Goal: Task Accomplishment & Management: Complete application form

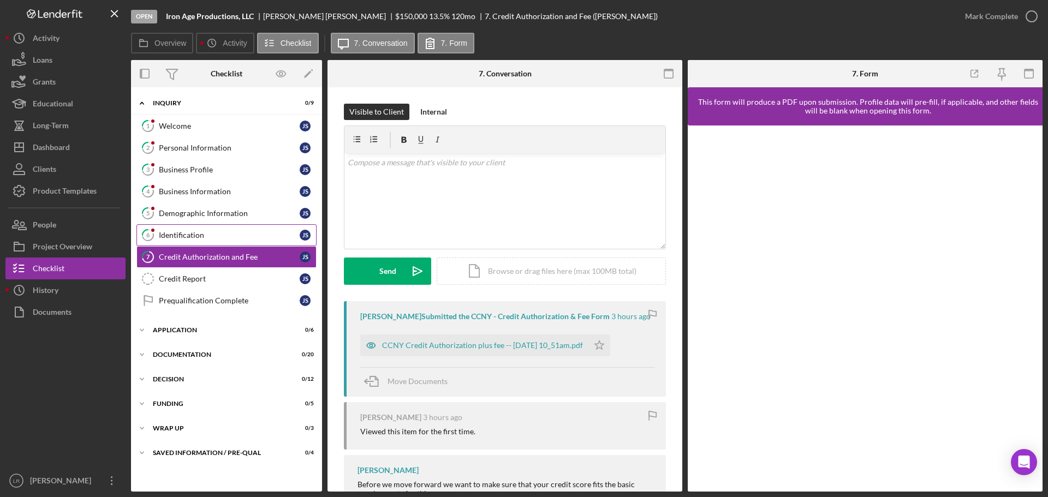
click at [213, 284] on link "Credit Report Credit Report J S" at bounding box center [227, 279] width 180 height 22
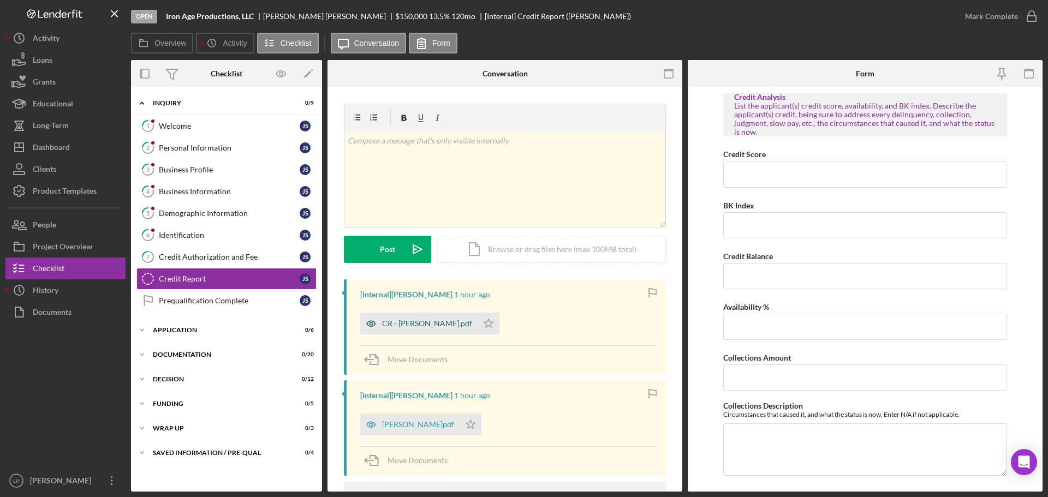
click at [418, 324] on div "CR - [PERSON_NAME].pdf" at bounding box center [427, 323] width 90 height 9
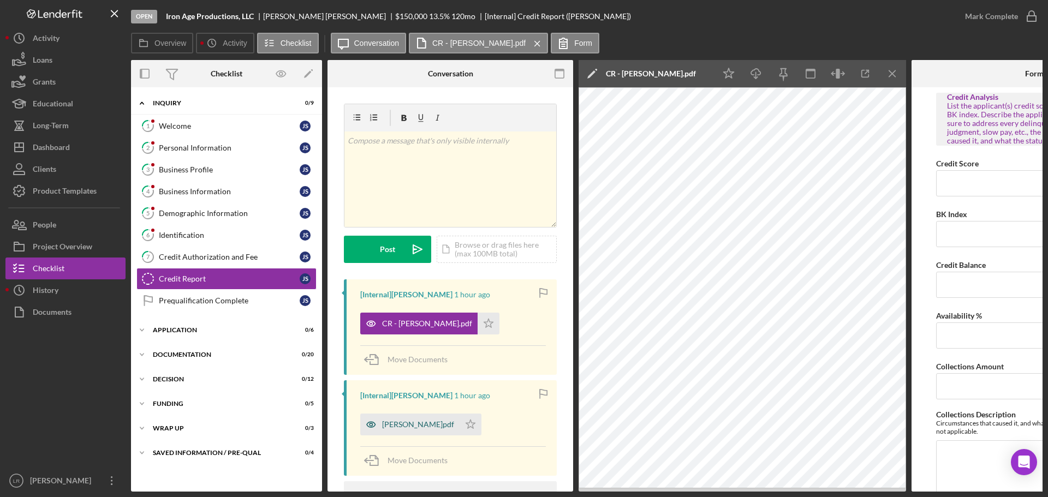
click at [399, 423] on div "[PERSON_NAME]pdf" at bounding box center [418, 424] width 72 height 9
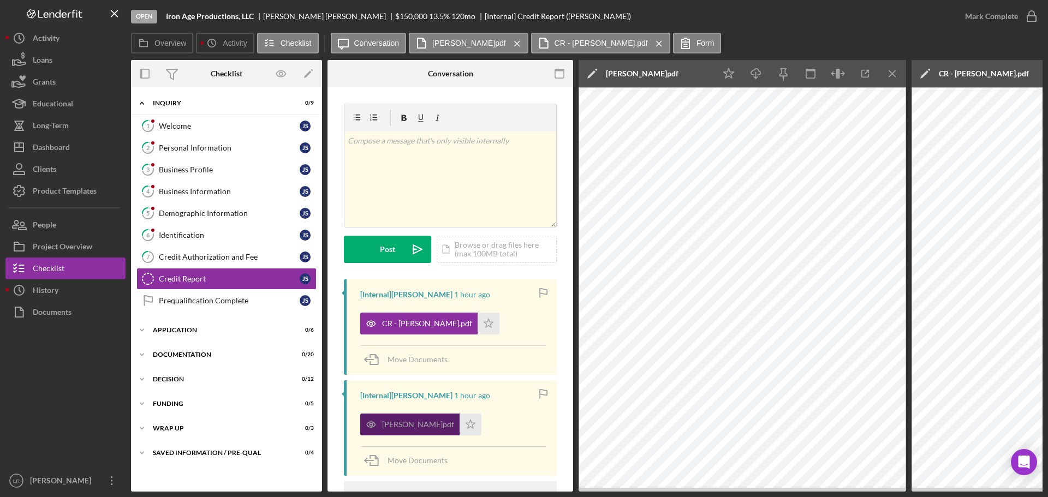
click at [405, 425] on div "[PERSON_NAME]pdf" at bounding box center [418, 424] width 72 height 9
click at [595, 69] on icon "Icon/Edit" at bounding box center [592, 73] width 27 height 27
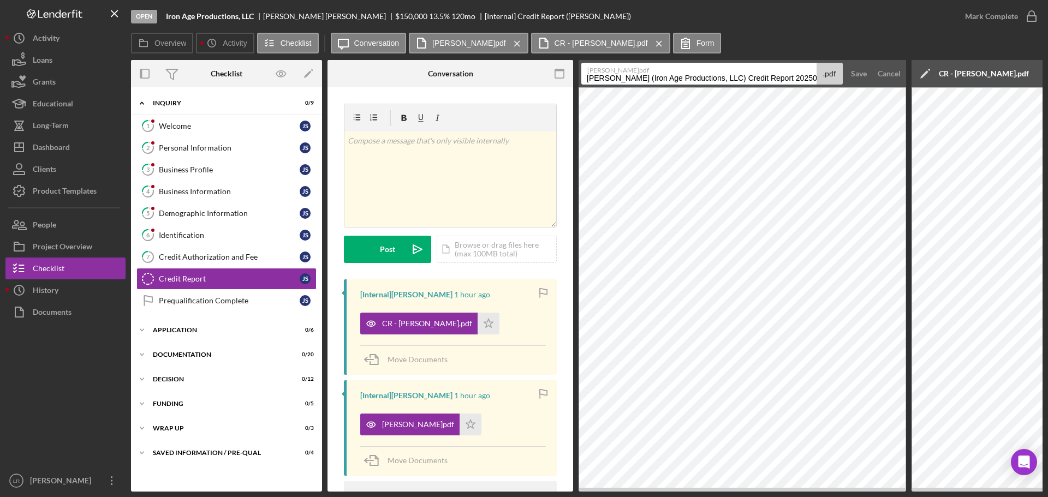
drag, startPoint x: 587, startPoint y: 79, endPoint x: 1014, endPoint y: 78, distance: 427.0
click at [1014, 78] on div "Overview Internal Workflow Stage Open Icon/Dropdown Arrow Archive (can unarchiv…" at bounding box center [587, 276] width 912 height 432
type input "SIR Report"
click at [856, 78] on div "Save" at bounding box center [859, 74] width 16 height 22
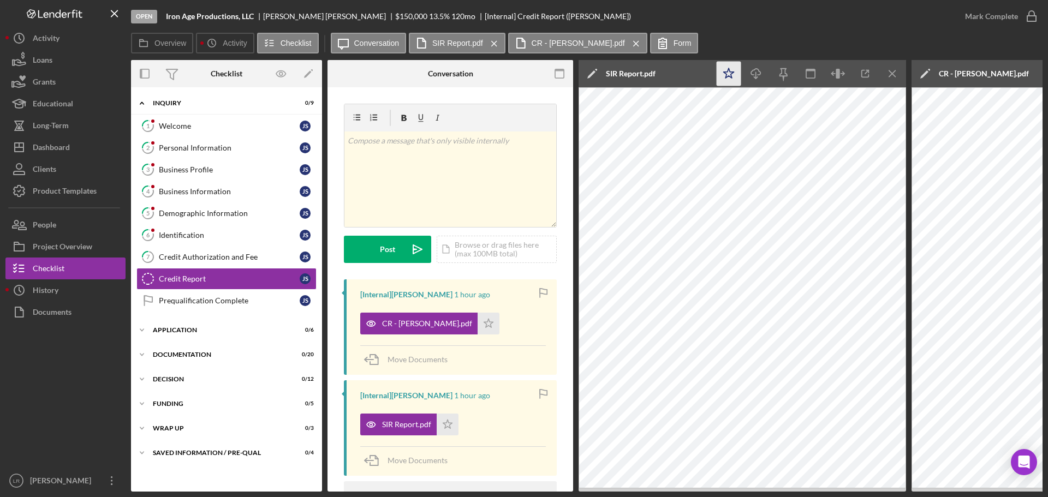
click at [732, 70] on icon "Icon/Star" at bounding box center [729, 74] width 25 height 25
click at [761, 72] on icon "button" at bounding box center [755, 72] width 9 height 6
click at [892, 74] on line "button" at bounding box center [892, 73] width 6 height 6
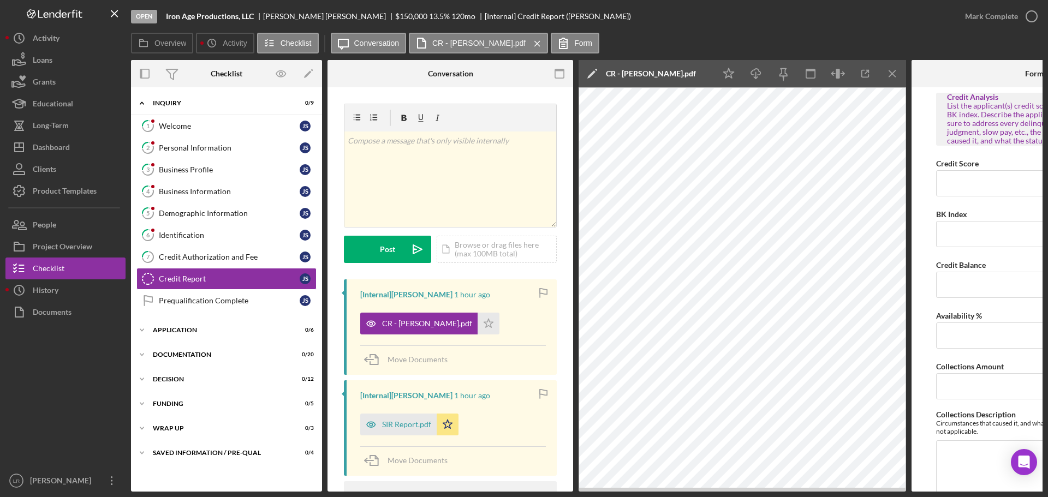
click at [590, 72] on icon "Icon/Edit" at bounding box center [592, 73] width 27 height 27
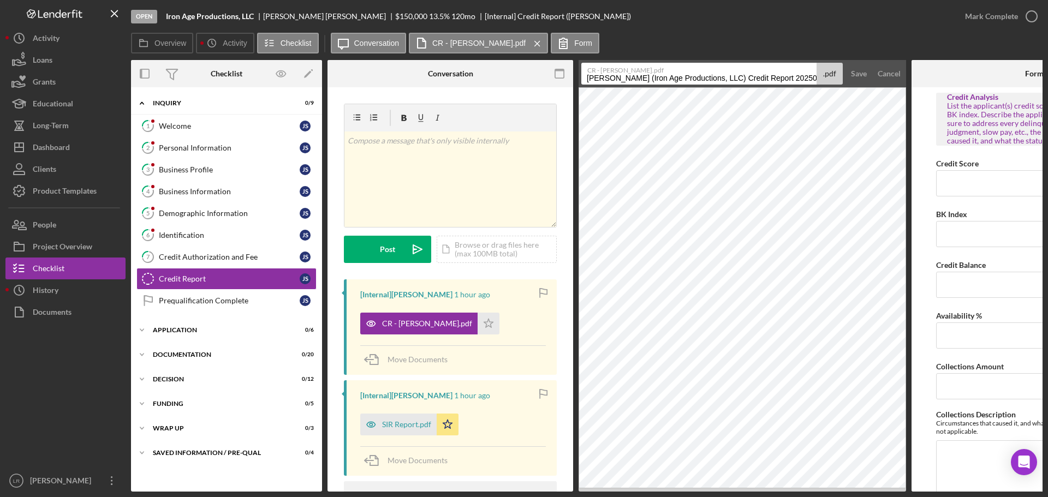
drag, startPoint x: 585, startPoint y: 78, endPoint x: 985, endPoint y: 76, distance: 399.7
click at [985, 76] on div "Overview Internal Workflow Stage Open Icon/Dropdown Arrow Archive (can unarchiv…" at bounding box center [587, 276] width 912 height 432
type input "Credit Report"
click at [860, 74] on div "Save" at bounding box center [859, 74] width 16 height 22
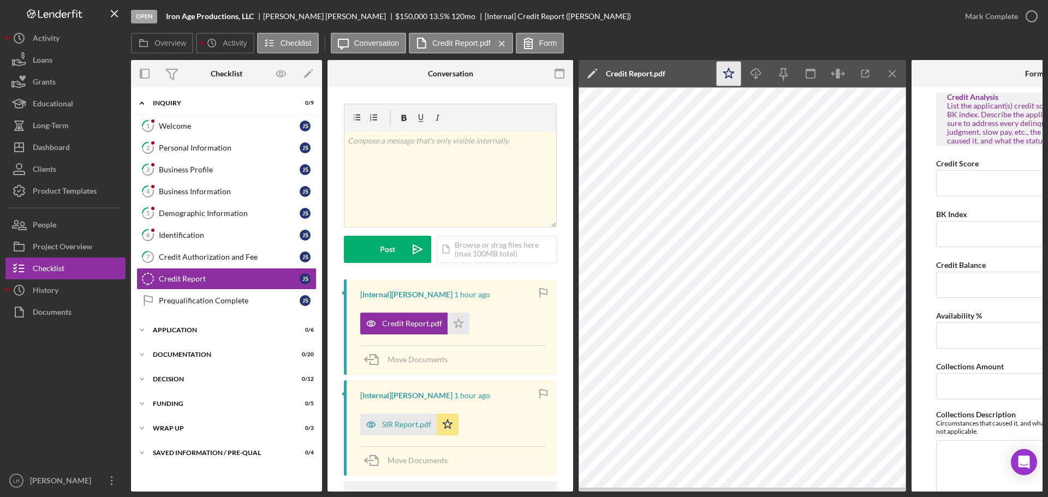
click at [727, 74] on icon "Icon/Star" at bounding box center [729, 74] width 25 height 25
click at [756, 73] on line "button" at bounding box center [756, 75] width 0 height 6
drag, startPoint x: 186, startPoint y: 122, endPoint x: 192, endPoint y: 120, distance: 6.8
click at [186, 122] on div "Welcome" at bounding box center [229, 126] width 141 height 9
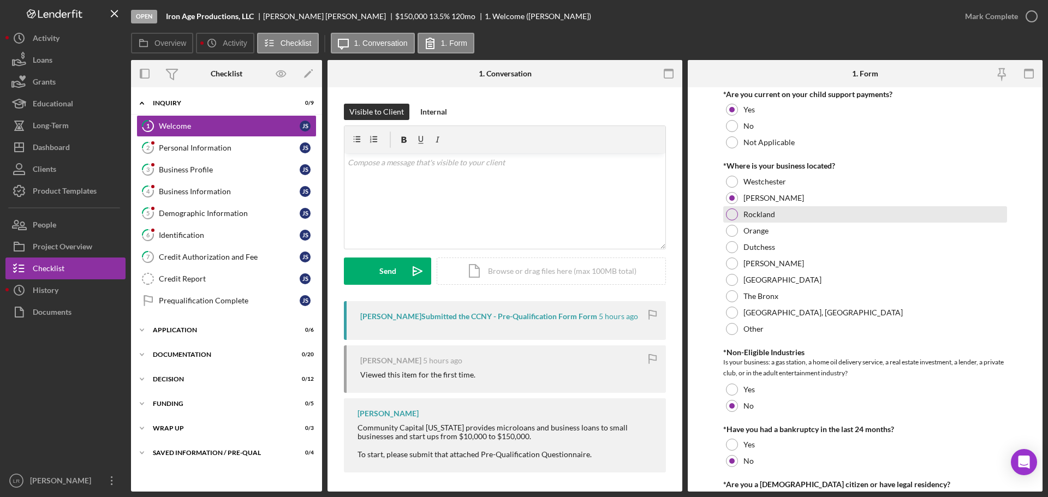
scroll to position [443, 0]
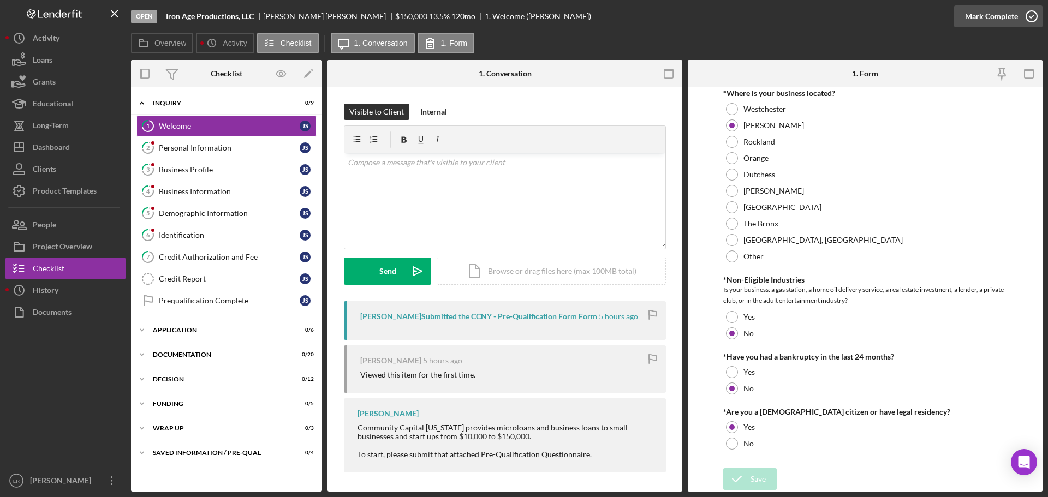
click at [970, 20] on div "Mark Complete" at bounding box center [991, 16] width 53 height 22
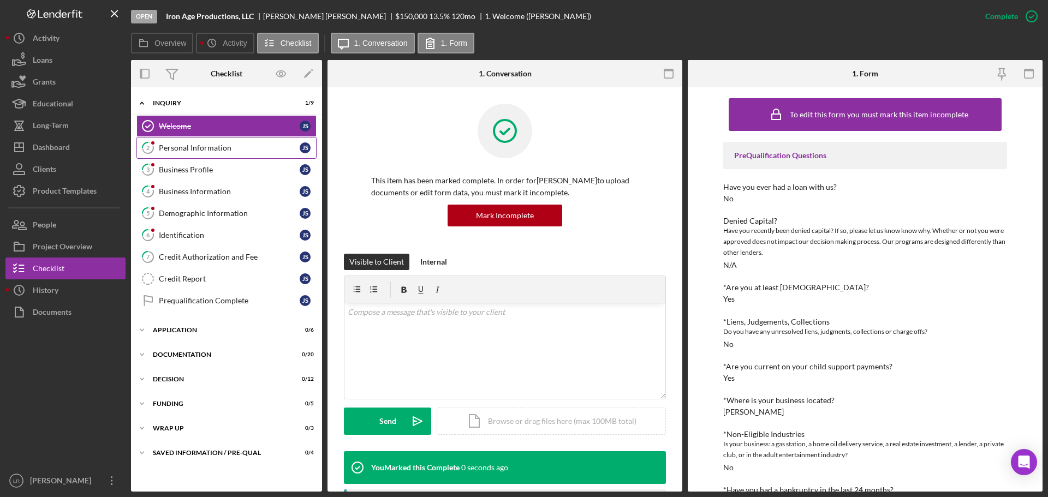
click at [189, 148] on div "Personal Information" at bounding box center [229, 148] width 141 height 9
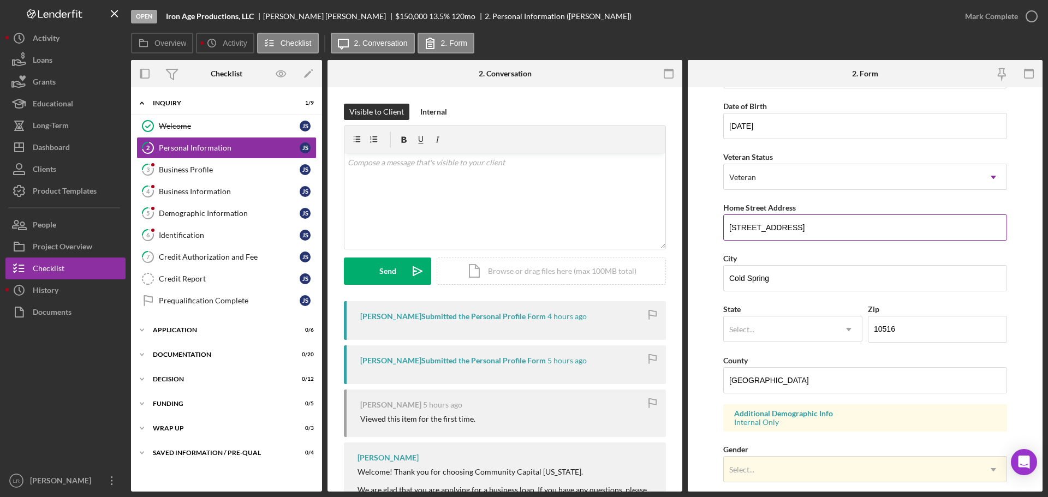
scroll to position [109, 0]
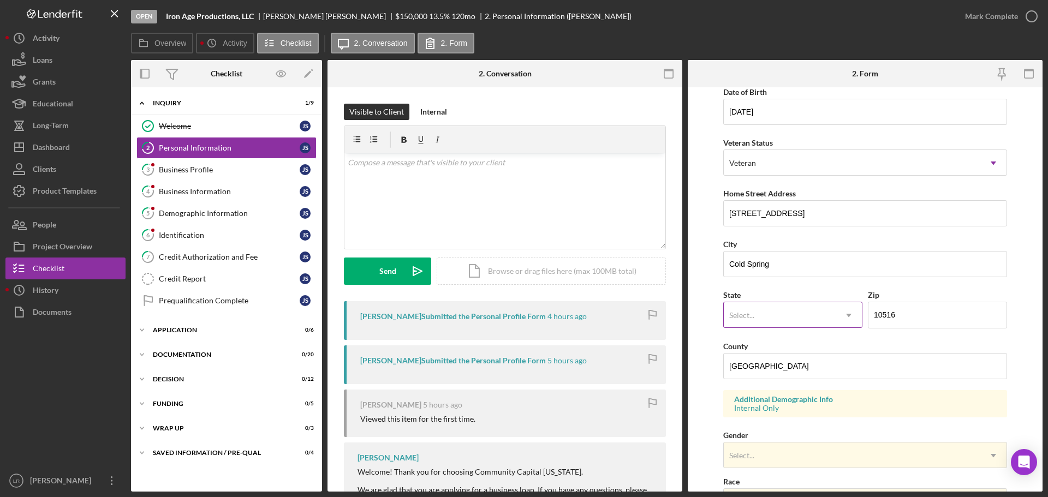
click at [842, 315] on icon "Icon/Dropdown Arrow" at bounding box center [849, 315] width 26 height 26
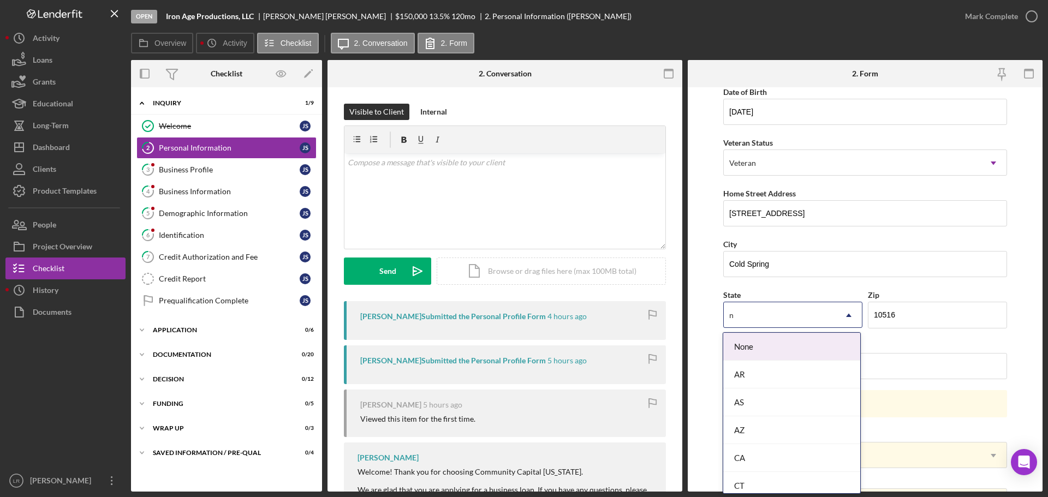
type input "ny"
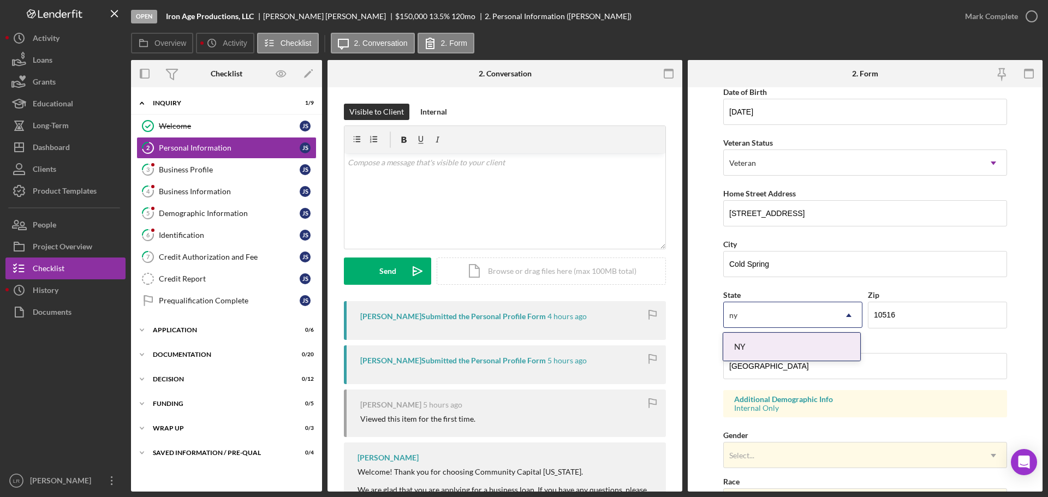
click at [792, 351] on div "NY" at bounding box center [791, 347] width 137 height 28
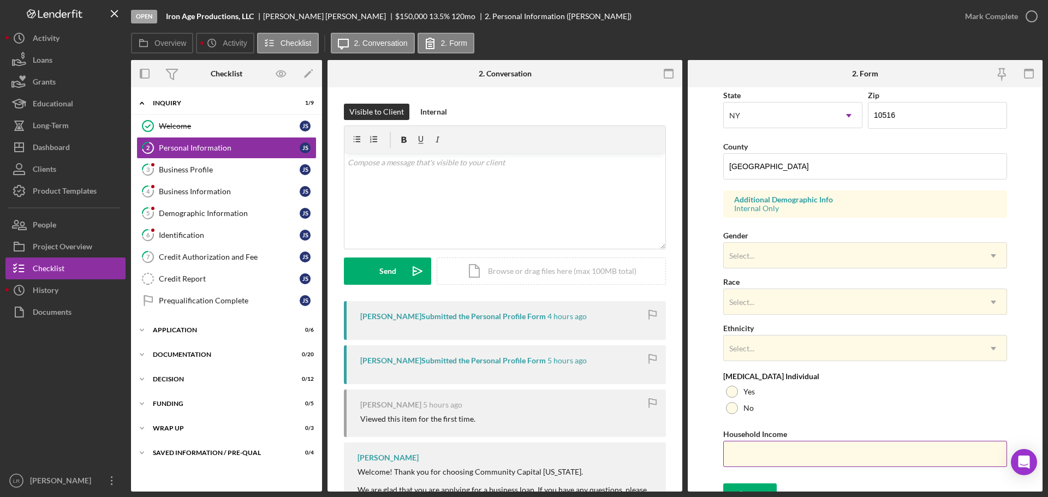
scroll to position [324, 0]
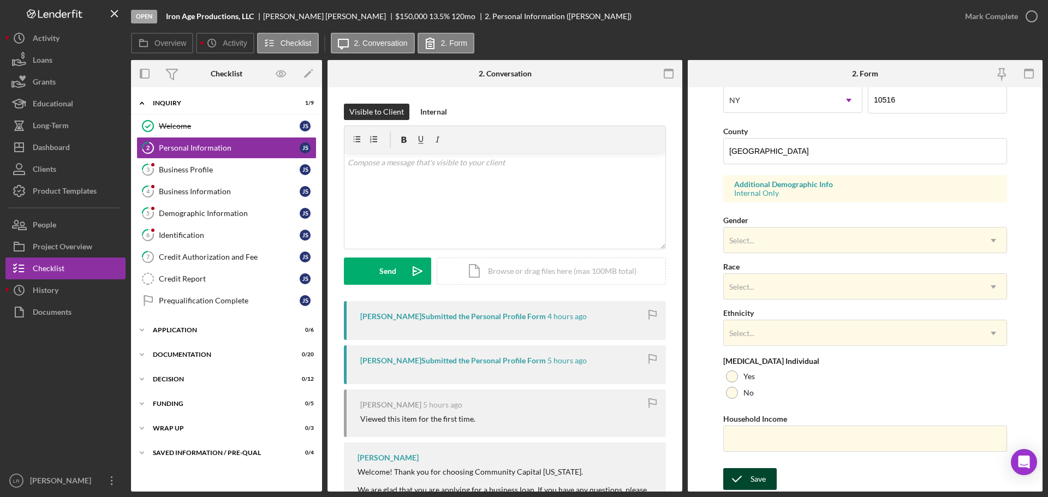
click at [753, 481] on div "Save" at bounding box center [758, 479] width 15 height 22
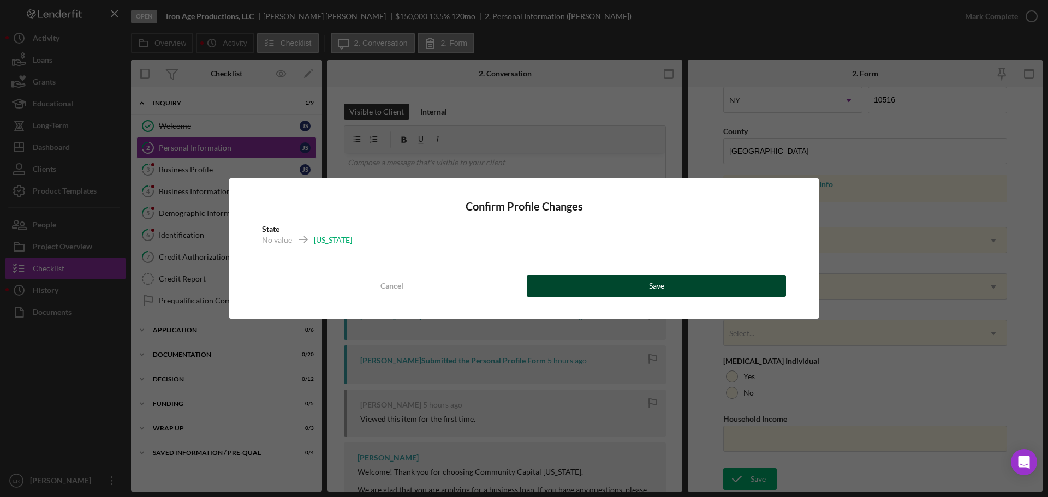
click at [684, 276] on button "Save" at bounding box center [656, 286] width 259 height 22
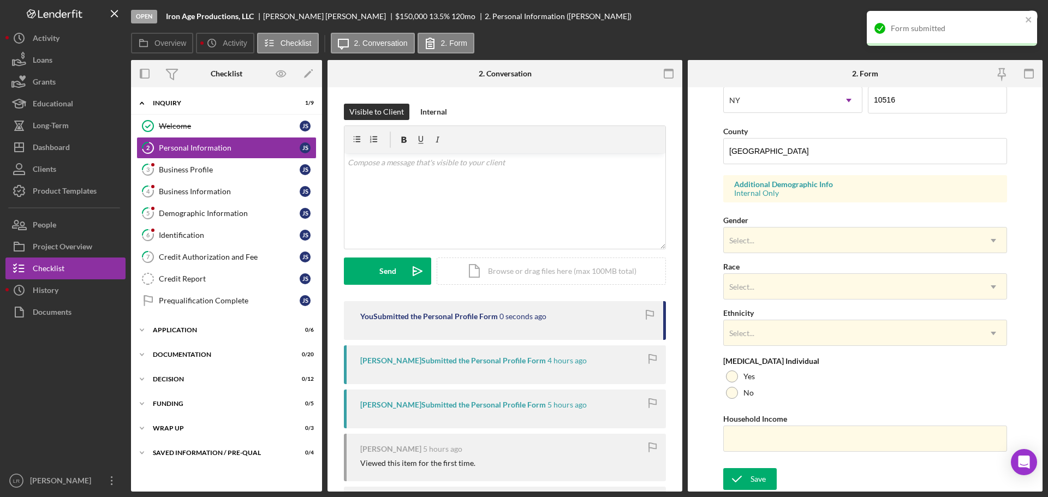
click at [791, 24] on div "Open Iron Age Productions, LLC [PERSON_NAME] $150,000 $150,000 13.5 % 120 mo 2.…" at bounding box center [542, 16] width 823 height 33
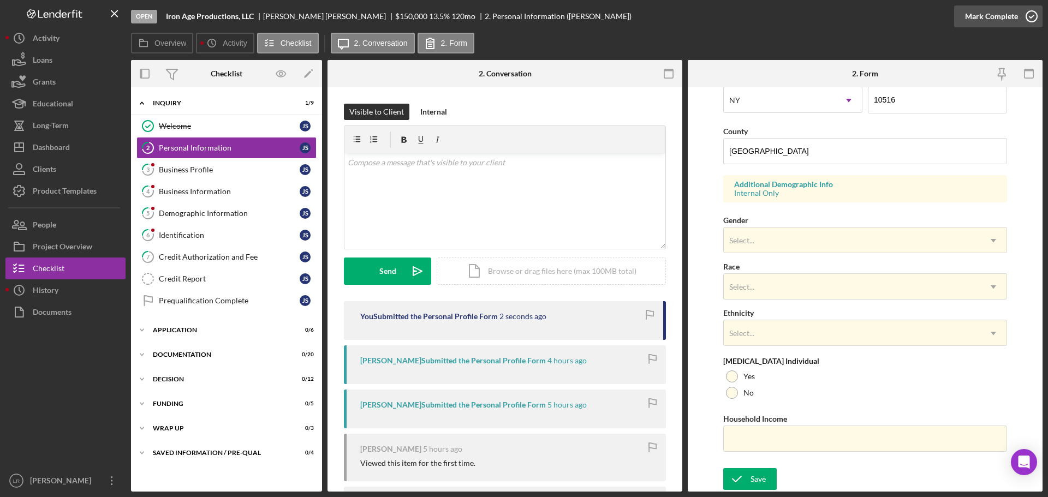
click at [1029, 14] on icon "button" at bounding box center [1031, 16] width 27 height 27
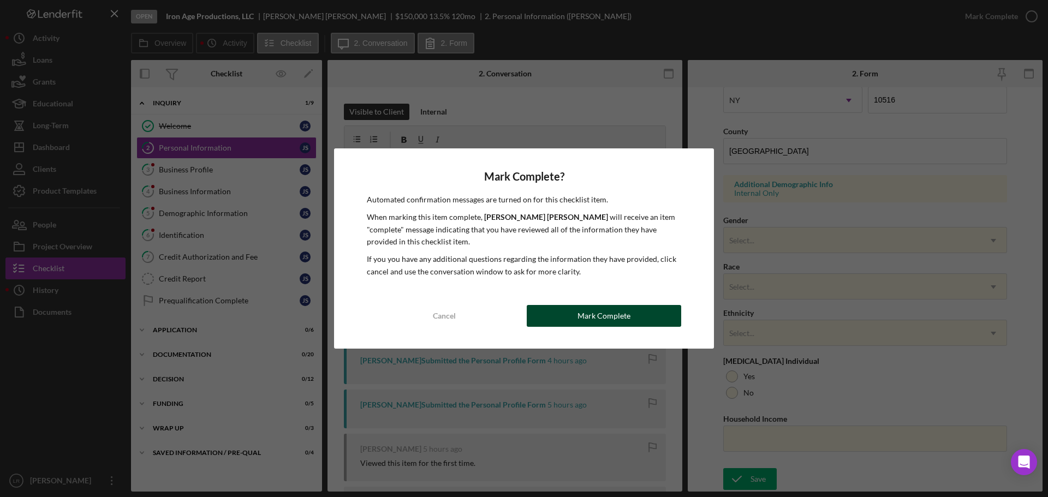
click at [600, 313] on div "Mark Complete" at bounding box center [604, 316] width 53 height 22
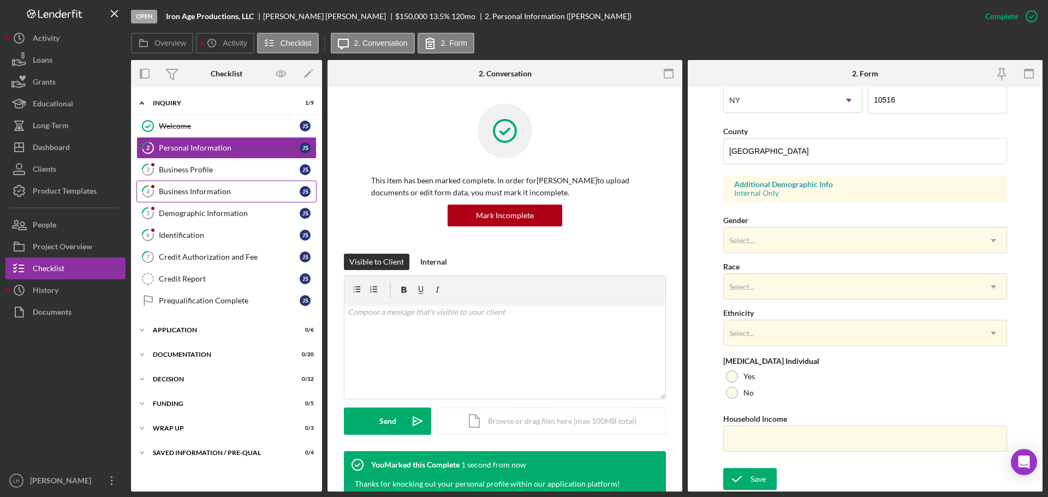
scroll to position [105, 0]
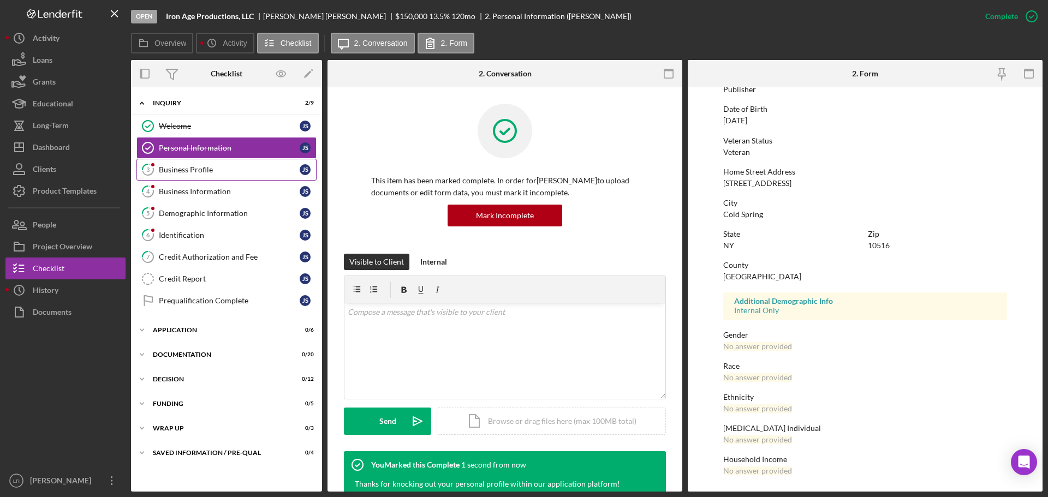
click at [218, 168] on div "Business Profile" at bounding box center [229, 169] width 141 height 9
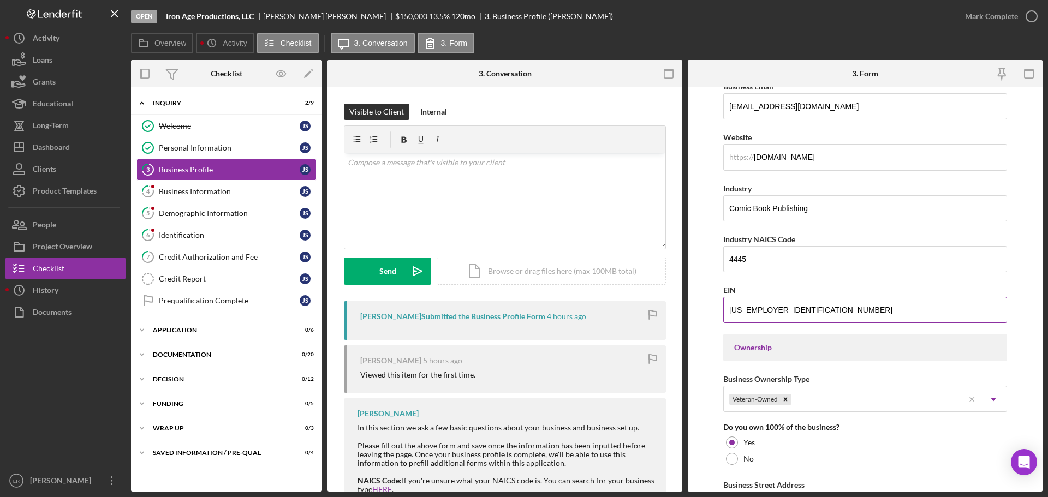
scroll to position [273, 0]
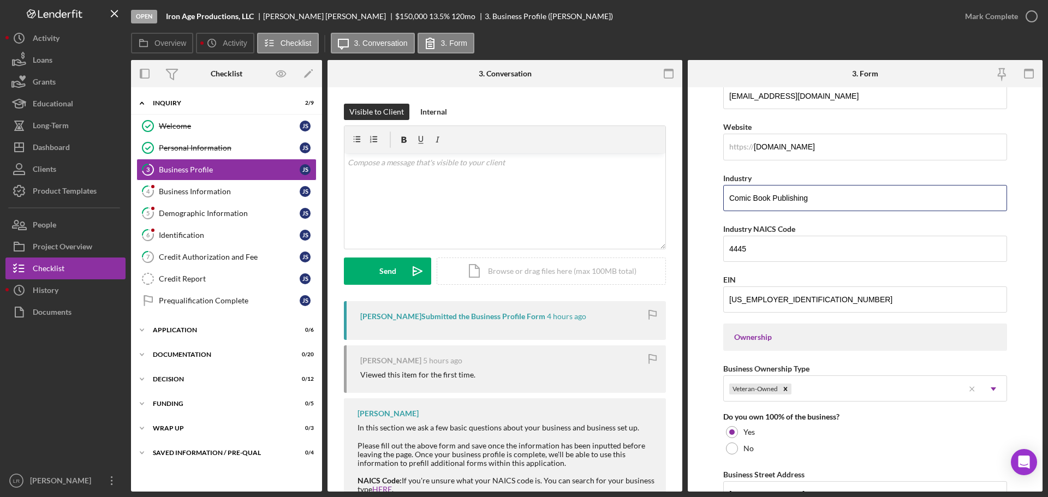
drag, startPoint x: 819, startPoint y: 203, endPoint x: 709, endPoint y: 205, distance: 110.3
click at [709, 205] on form "Business Name Iron Age Productions, LLC DBA Iron Age Comics Business Start Date…" at bounding box center [865, 289] width 355 height 405
click at [580, 203] on div "v Color teal Color pink Remove color Add row above Add row below Add column bef…" at bounding box center [505, 201] width 321 height 96
click at [387, 274] on div "Send" at bounding box center [387, 271] width 17 height 27
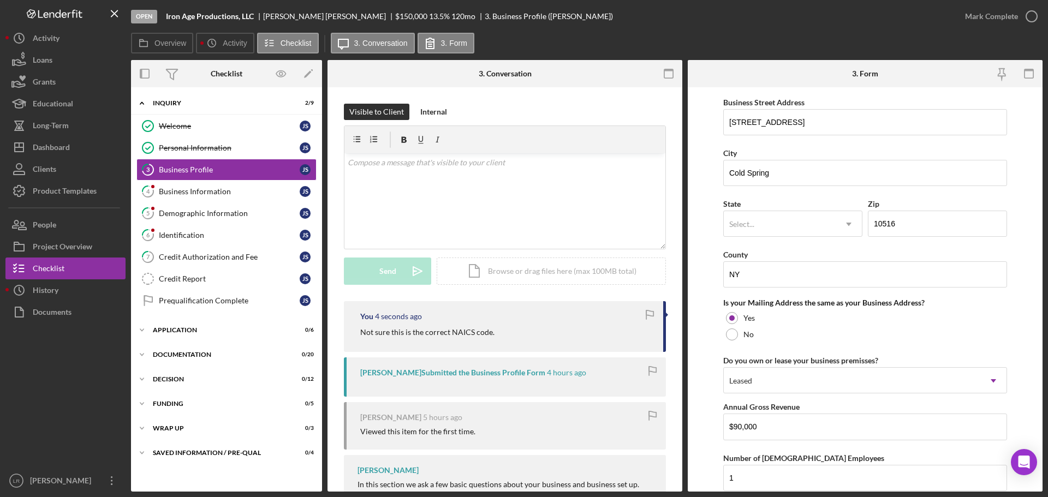
scroll to position [655, 0]
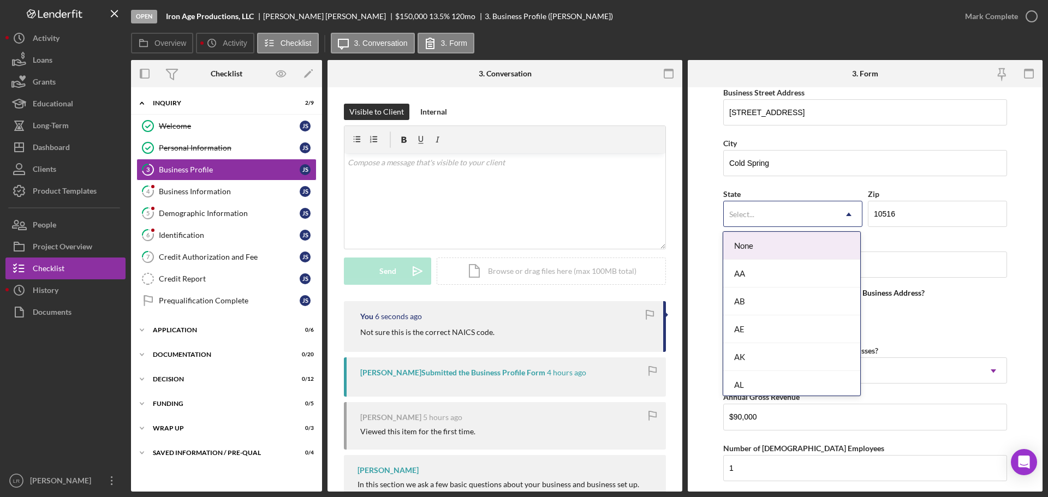
click at [785, 219] on div "Select..." at bounding box center [780, 214] width 112 height 25
click at [749, 356] on div "NY" at bounding box center [791, 356] width 137 height 28
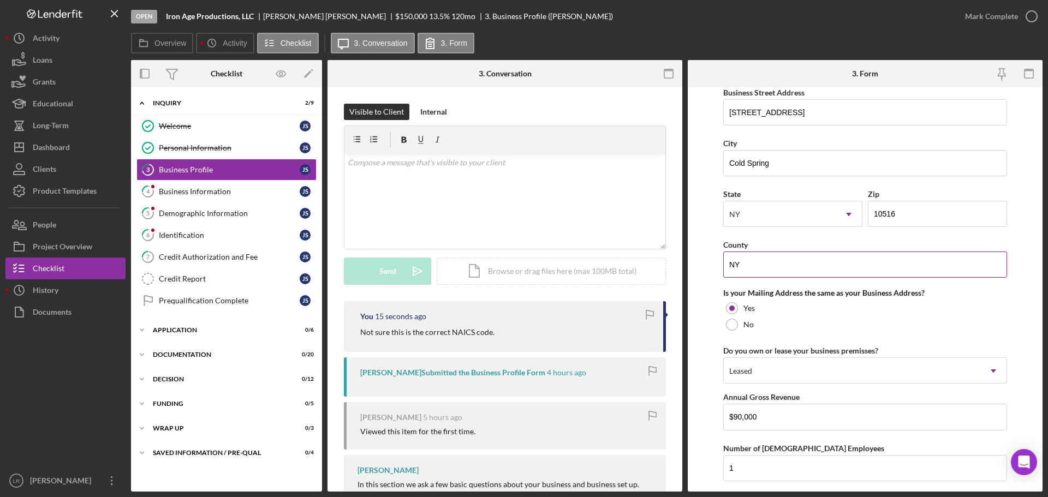
click at [779, 254] on input "NY" at bounding box center [865, 265] width 284 height 26
drag, startPoint x: 796, startPoint y: 267, endPoint x: 618, endPoint y: 269, distance: 177.5
click at [624, 269] on div "Overview Internal Workflow Stage Open Icon/Dropdown Arrow Archive (can unarchiv…" at bounding box center [587, 276] width 912 height 432
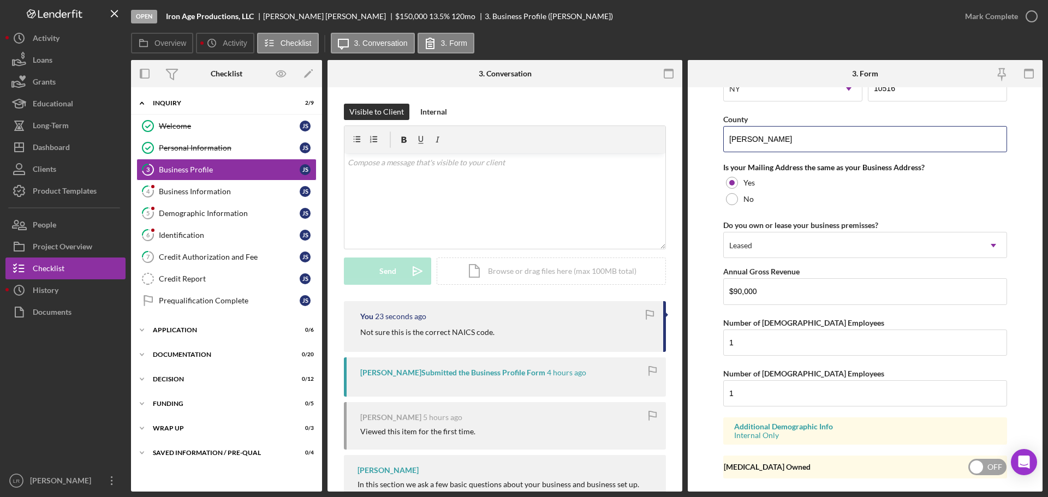
scroll to position [808, 0]
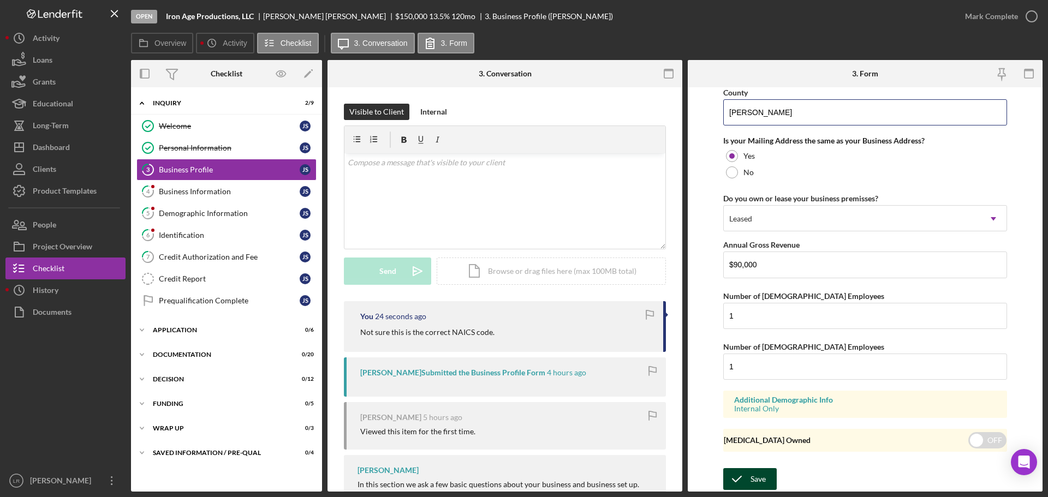
type input "[PERSON_NAME]"
click at [765, 473] on div "Save" at bounding box center [758, 479] width 15 height 22
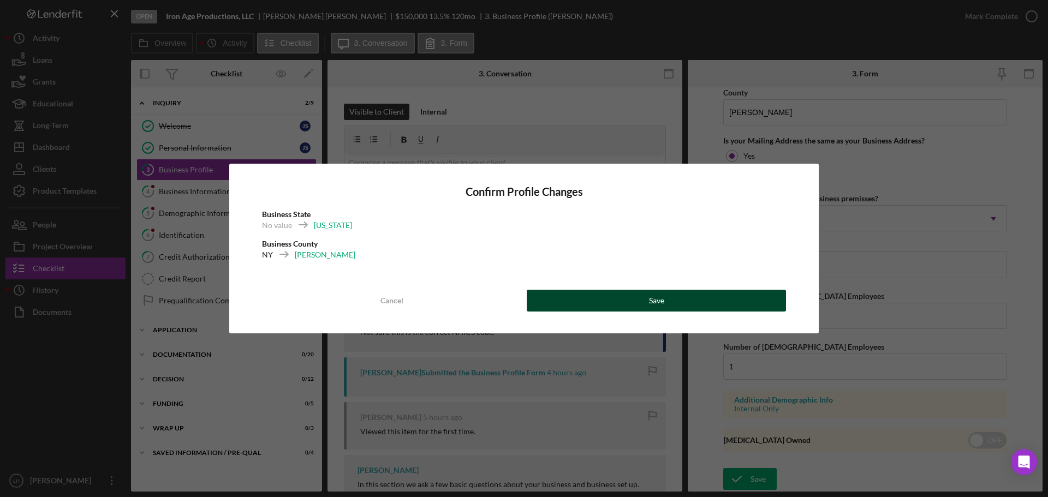
click at [699, 300] on button "Save" at bounding box center [656, 301] width 259 height 22
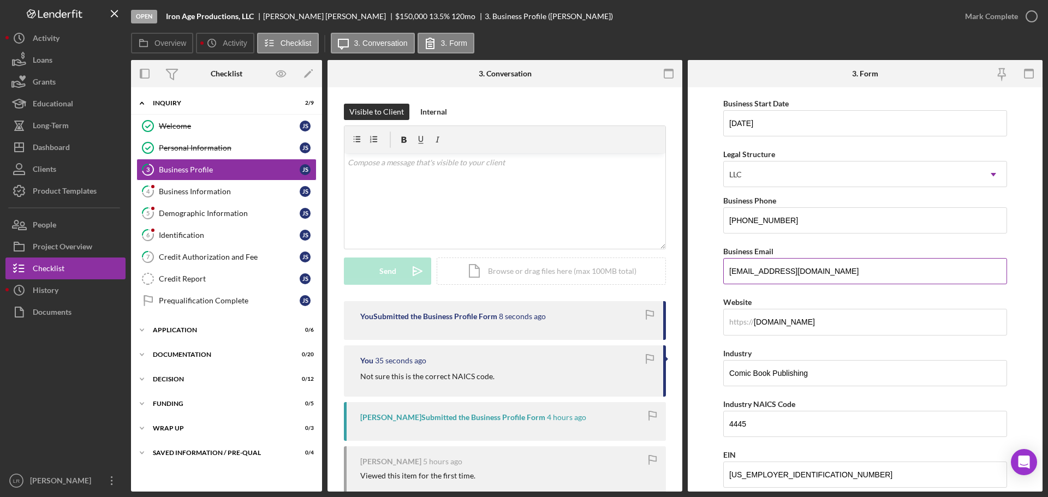
scroll to position [0, 0]
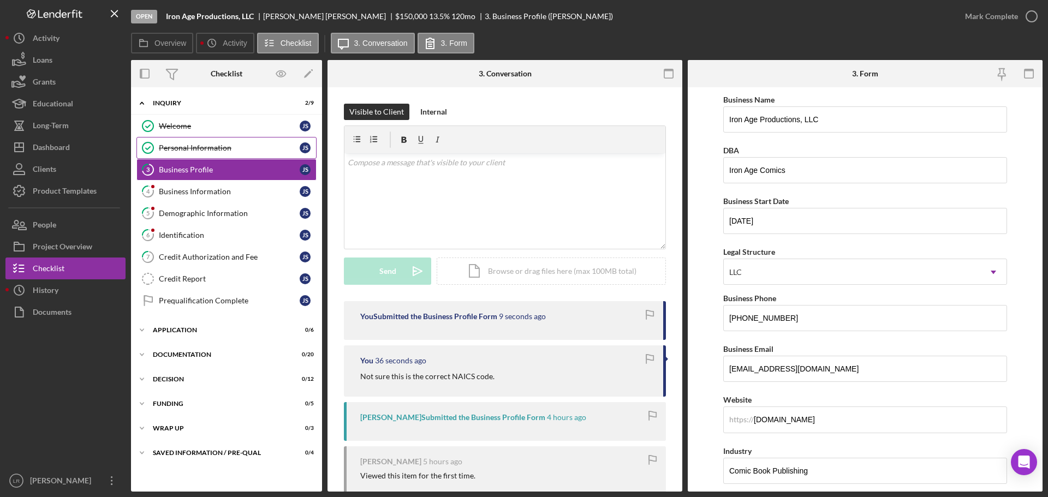
click at [196, 151] on div "Personal Information" at bounding box center [229, 148] width 141 height 9
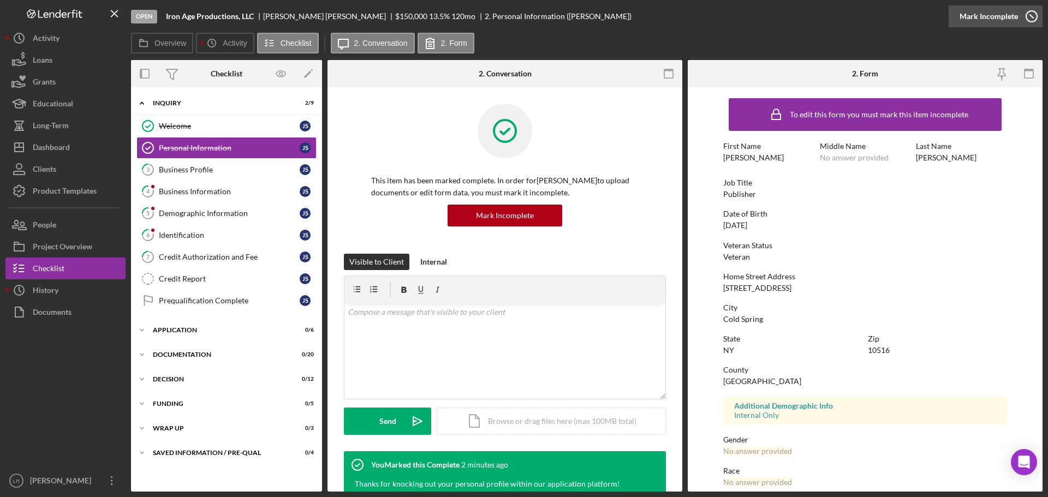
click at [988, 19] on div "Mark Incomplete" at bounding box center [989, 16] width 58 height 22
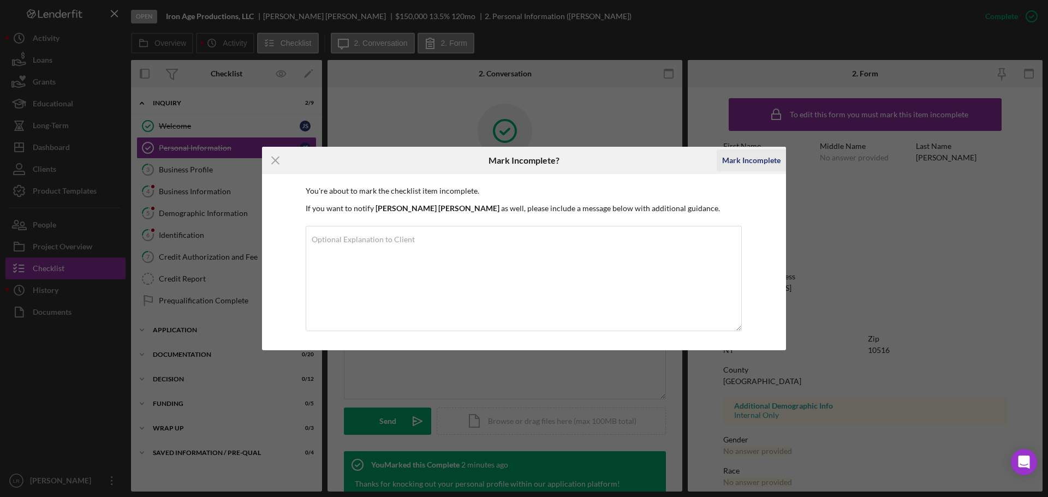
click at [739, 161] on div "Mark Incomplete" at bounding box center [751, 161] width 58 height 22
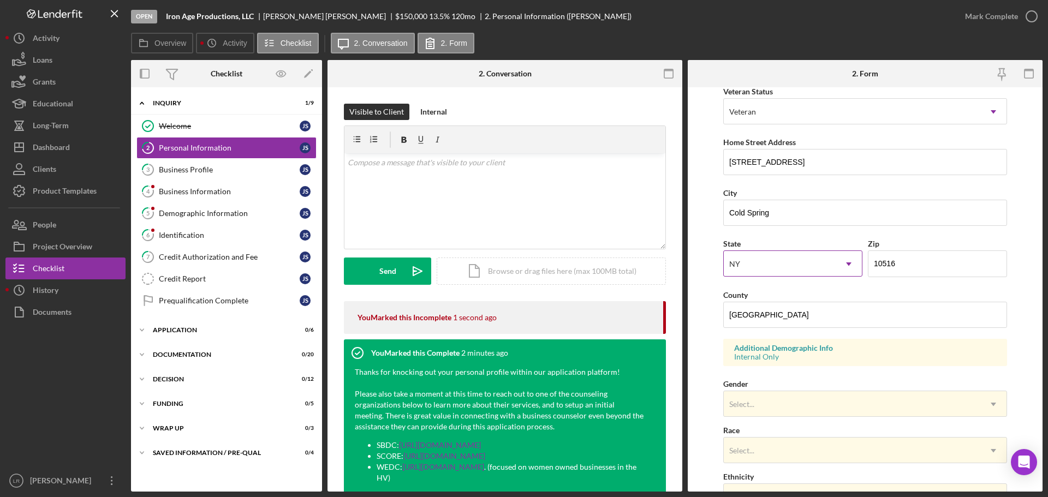
scroll to position [164, 0]
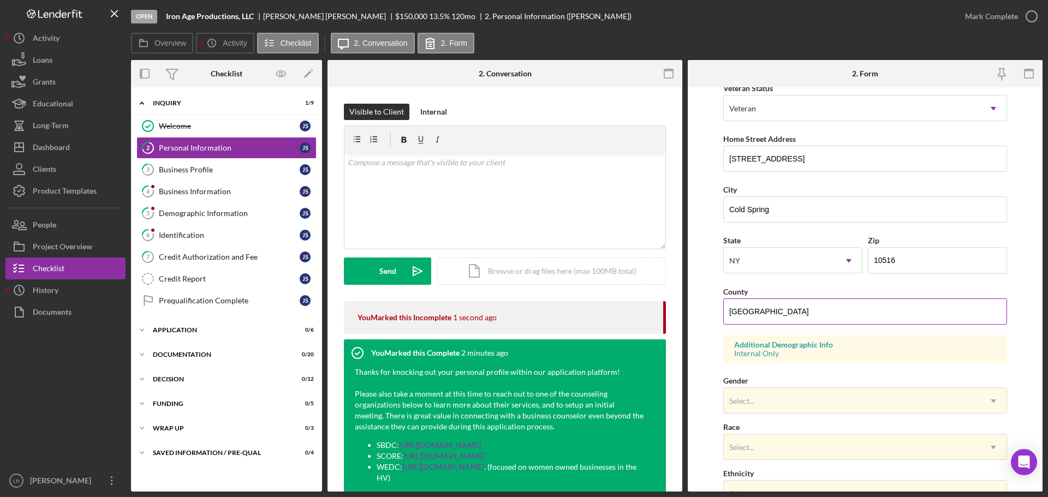
click at [783, 308] on input "[GEOGRAPHIC_DATA]" at bounding box center [865, 312] width 284 height 26
drag, startPoint x: 784, startPoint y: 313, endPoint x: 647, endPoint y: 312, distance: 137.1
click at [647, 312] on div "Overview Internal Workflow Stage Open Icon/Dropdown Arrow Archive (can unarchiv…" at bounding box center [587, 276] width 912 height 432
type input "[PERSON_NAME]"
click at [994, 11] on div "Mark Complete" at bounding box center [991, 16] width 53 height 22
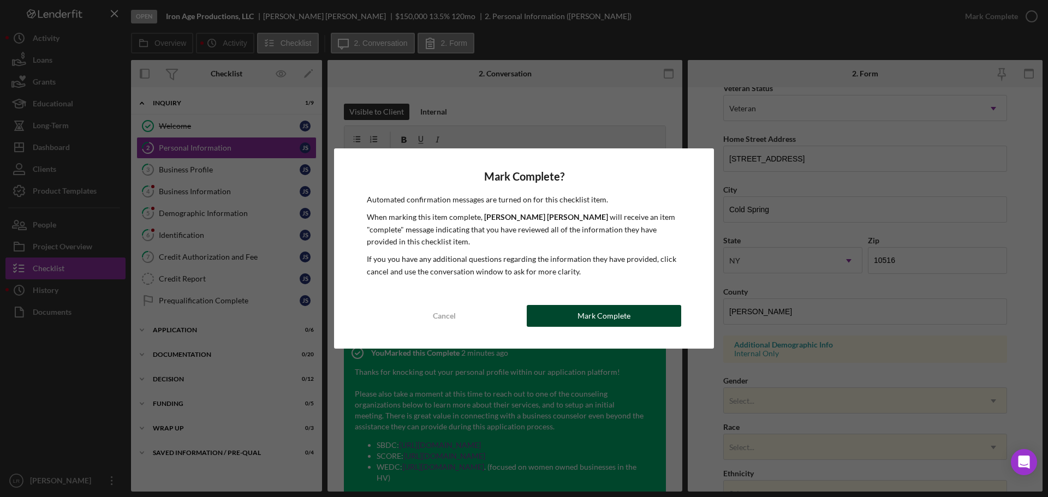
click at [601, 319] on div "Mark Complete" at bounding box center [604, 316] width 53 height 22
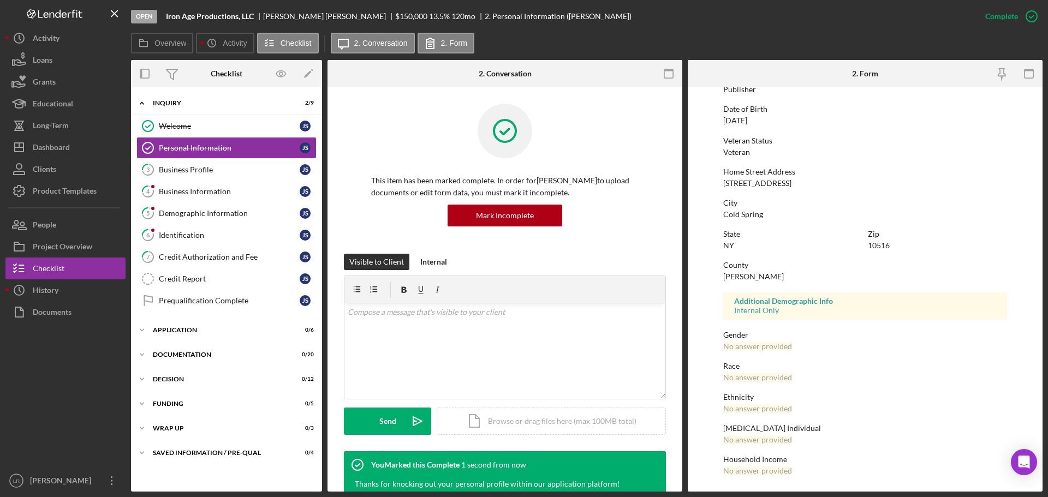
scroll to position [101, 0]
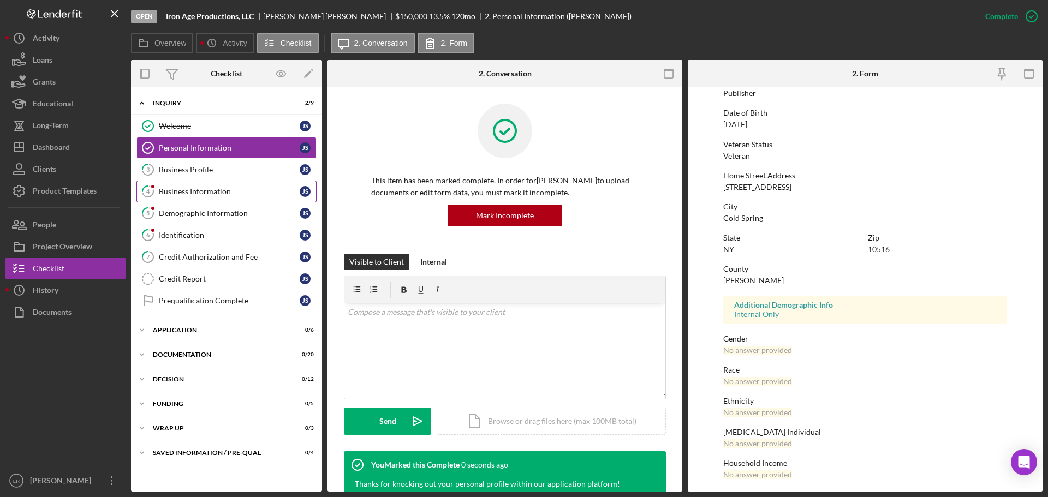
click at [215, 191] on div "Business Information" at bounding box center [229, 191] width 141 height 9
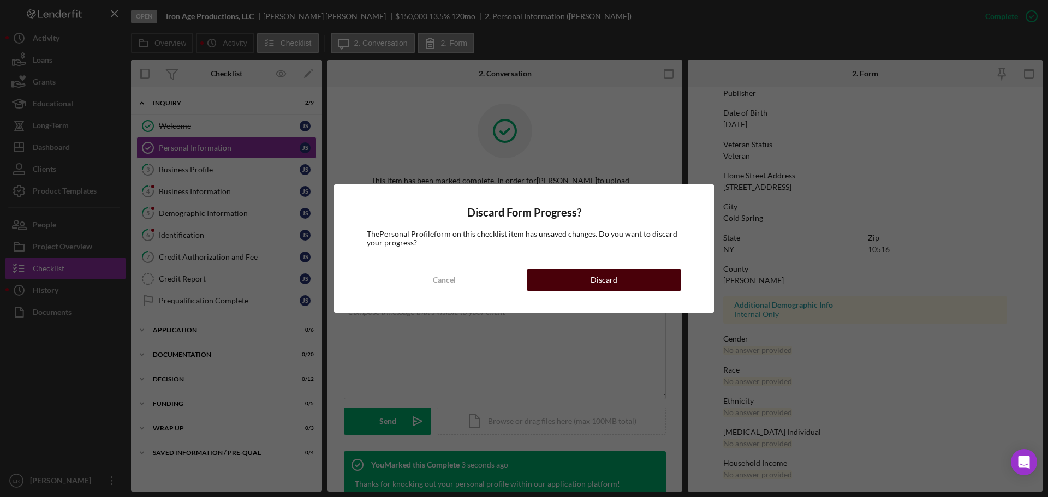
click at [599, 284] on div "Discard" at bounding box center [604, 280] width 27 height 22
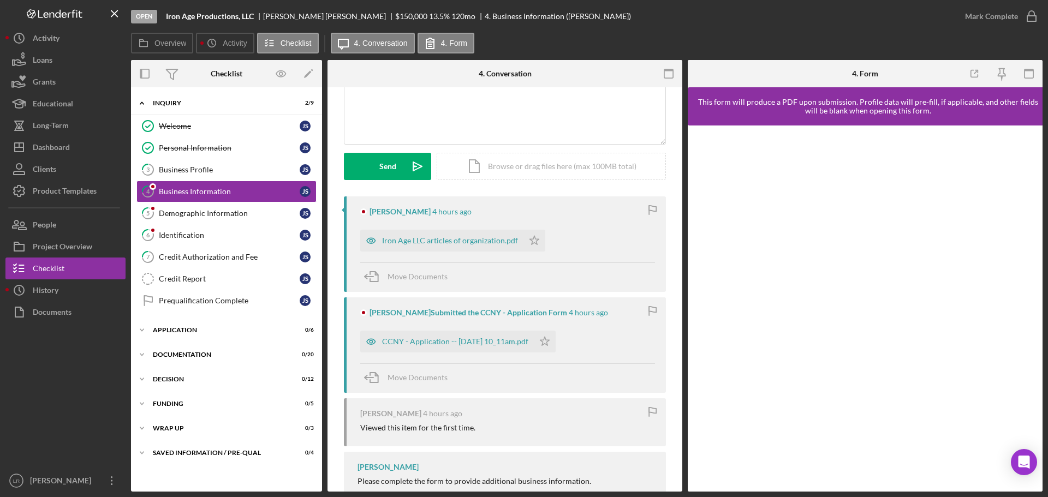
scroll to position [109, 0]
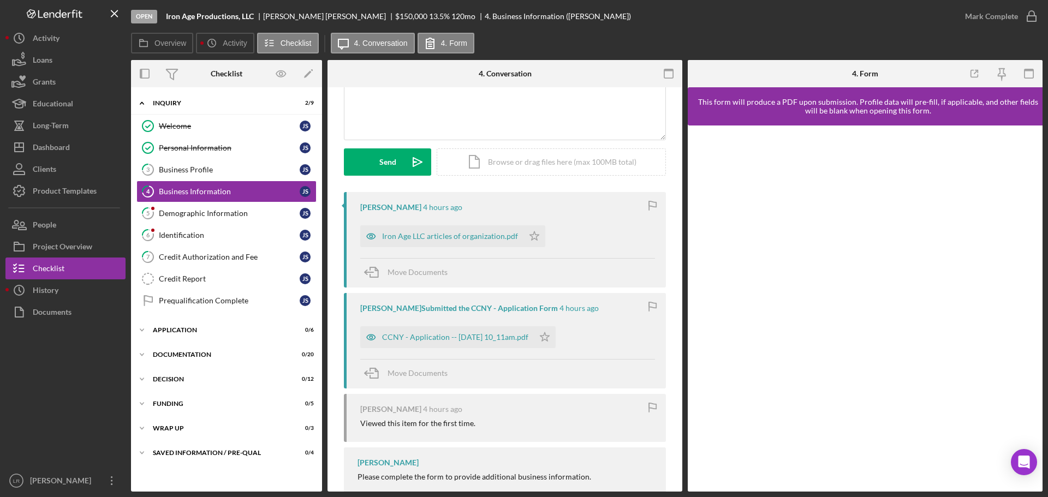
click at [439, 333] on div "CCNY - Application -- [DATE] 10_11am.pdf" at bounding box center [447, 338] width 174 height 22
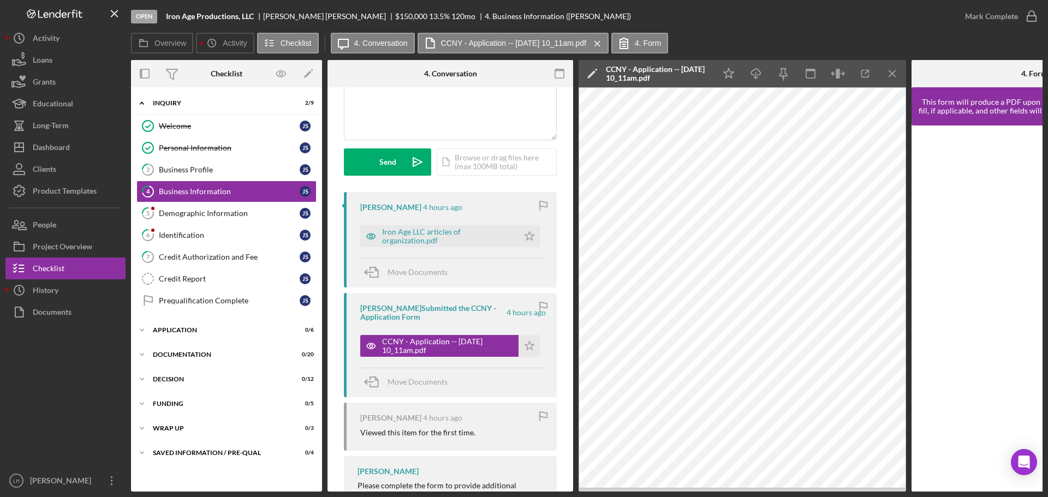
click at [590, 66] on icon "Icon/Edit" at bounding box center [592, 73] width 27 height 27
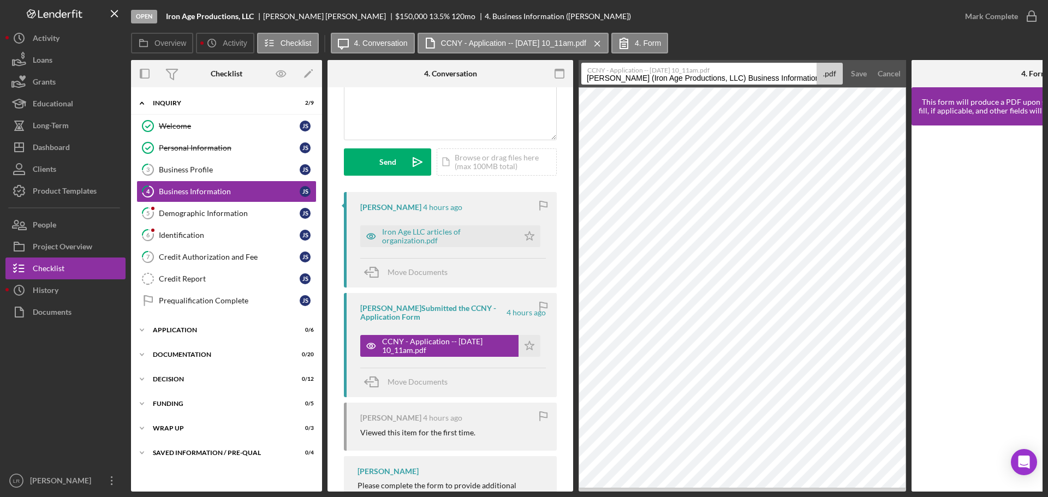
drag, startPoint x: 587, startPoint y: 79, endPoint x: 731, endPoint y: 80, distance: 144.2
click at [731, 80] on input "[PERSON_NAME] (Iron Age Productions, LLC) Business Information 20250923" at bounding box center [699, 74] width 235 height 22
drag, startPoint x: 660, startPoint y: 77, endPoint x: 833, endPoint y: 77, distance: 173.6
click at [833, 78] on div "CCNY - Application -- [DATE] 10_11am.pdf Business Information 20250923 .pdf" at bounding box center [713, 74] width 262 height 22
type input "Business Information"
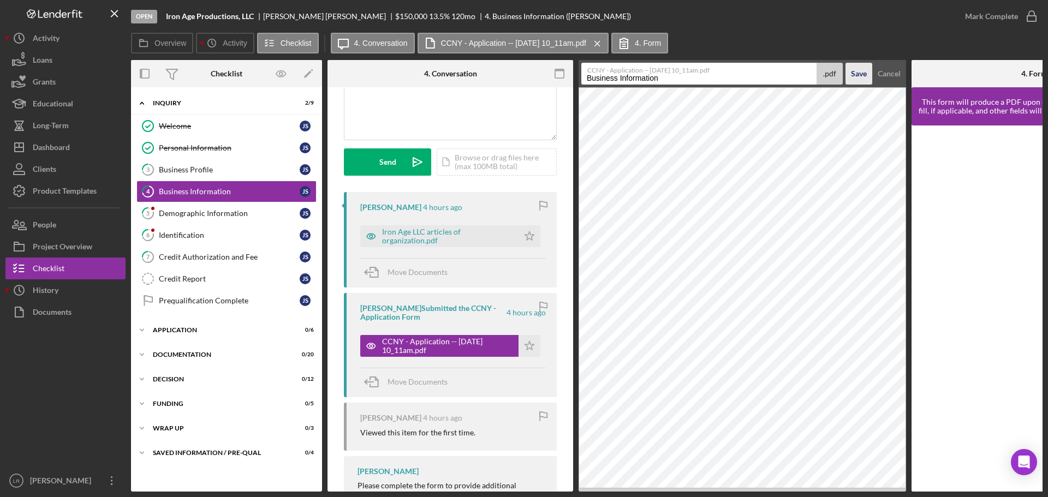
click at [856, 79] on div "Save" at bounding box center [859, 74] width 16 height 22
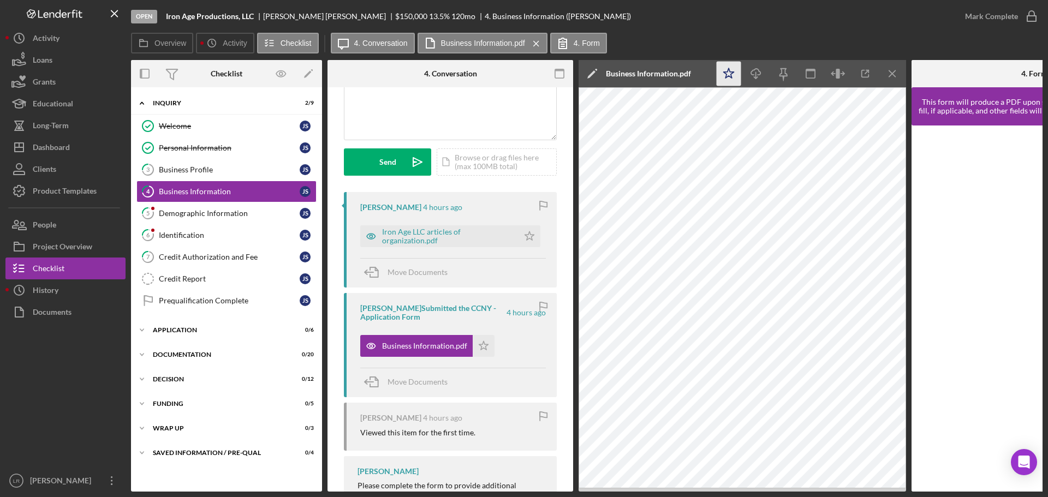
click at [723, 76] on icon "Icon/Star" at bounding box center [729, 74] width 25 height 25
click at [755, 72] on icon "Icon/Download" at bounding box center [756, 74] width 25 height 25
click at [894, 77] on icon "Icon/Menu Close" at bounding box center [893, 74] width 25 height 25
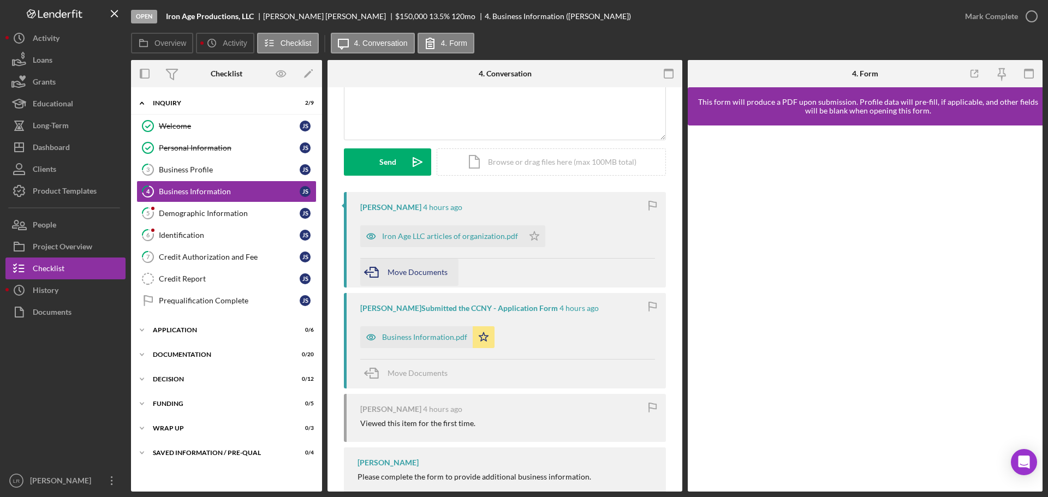
click at [419, 270] on span "Move Documents" at bounding box center [418, 272] width 60 height 9
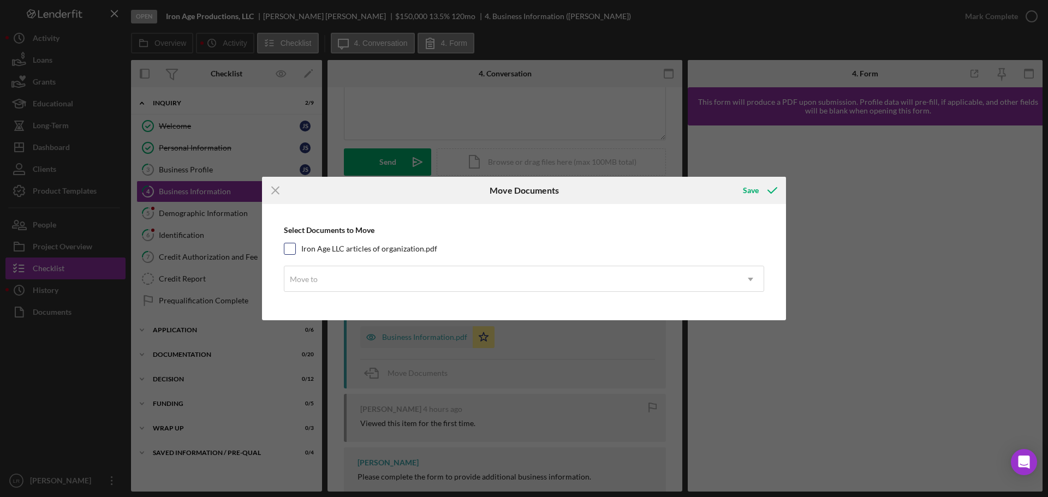
click at [353, 247] on label "Iron Age LLC articles of organization.pdf" at bounding box center [369, 249] width 136 height 11
click at [295, 247] on input "Iron Age LLC articles of organization.pdf" at bounding box center [289, 249] width 11 height 11
checkbox input "true"
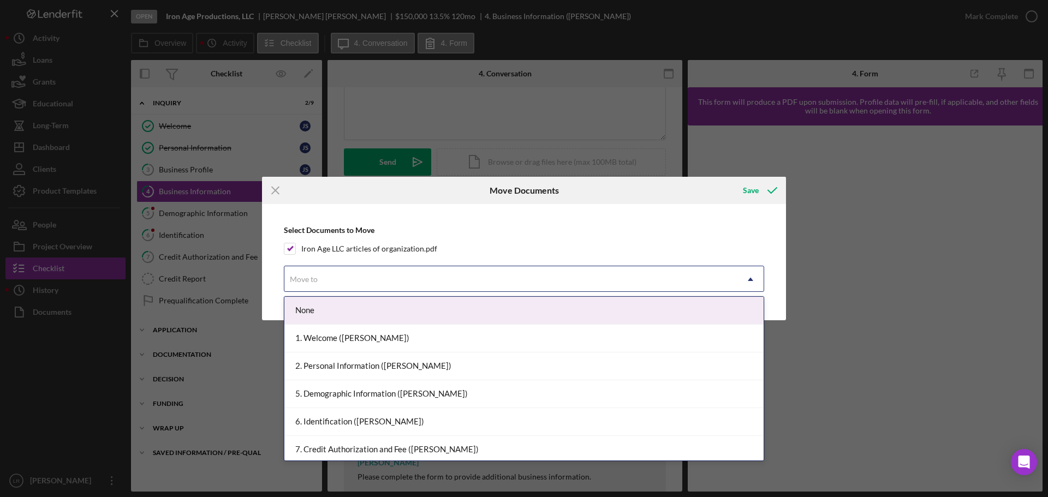
click at [334, 276] on div "Move to" at bounding box center [510, 279] width 453 height 25
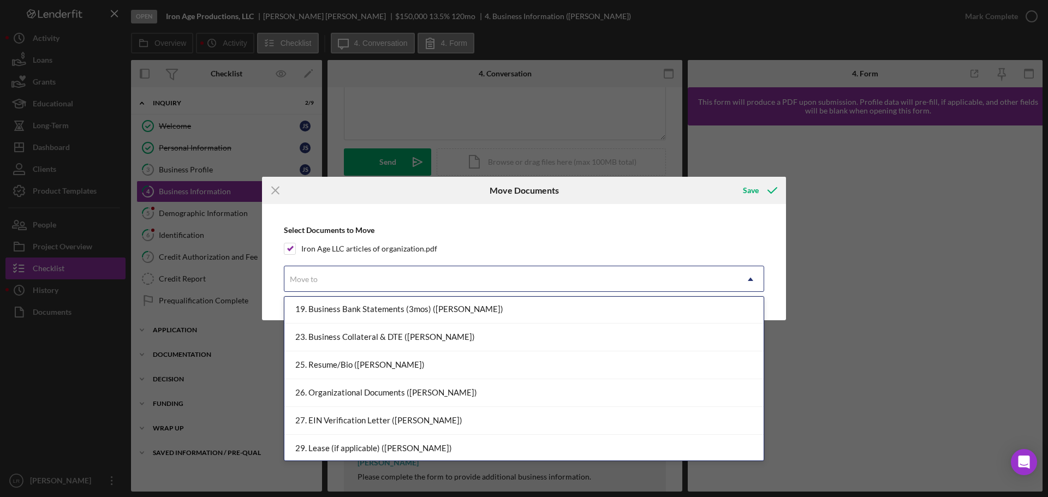
scroll to position [437, 0]
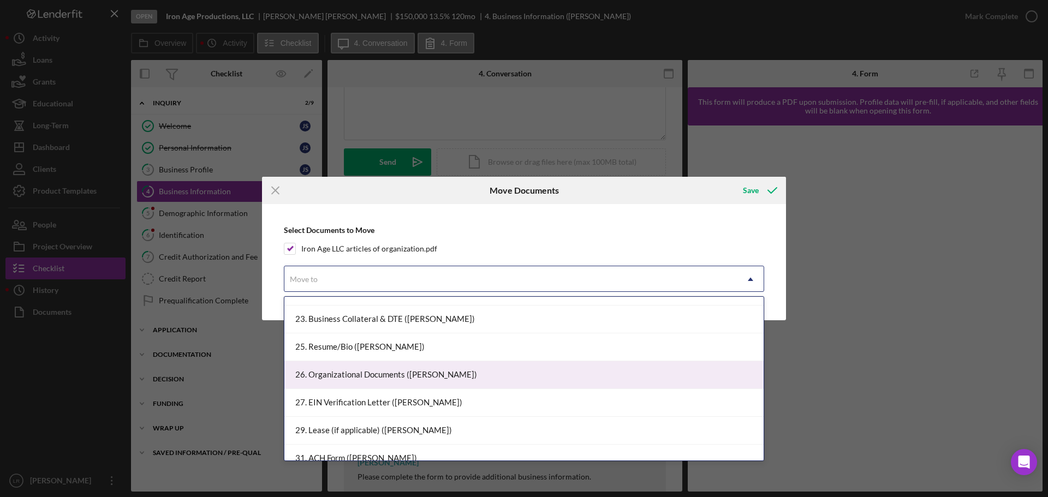
click at [365, 376] on div "26. Organizational Documents ([PERSON_NAME])" at bounding box center [523, 375] width 479 height 28
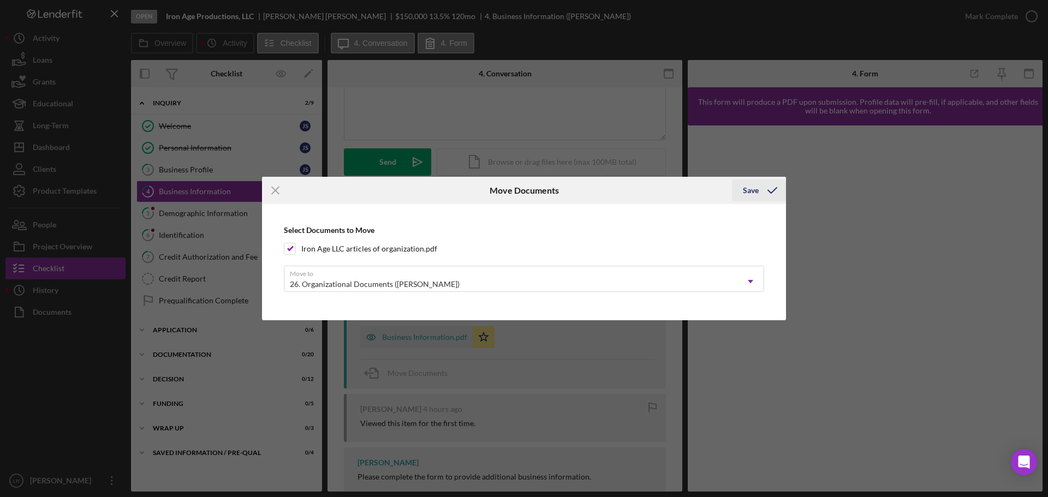
click at [768, 192] on icon "submit" at bounding box center [772, 190] width 27 height 27
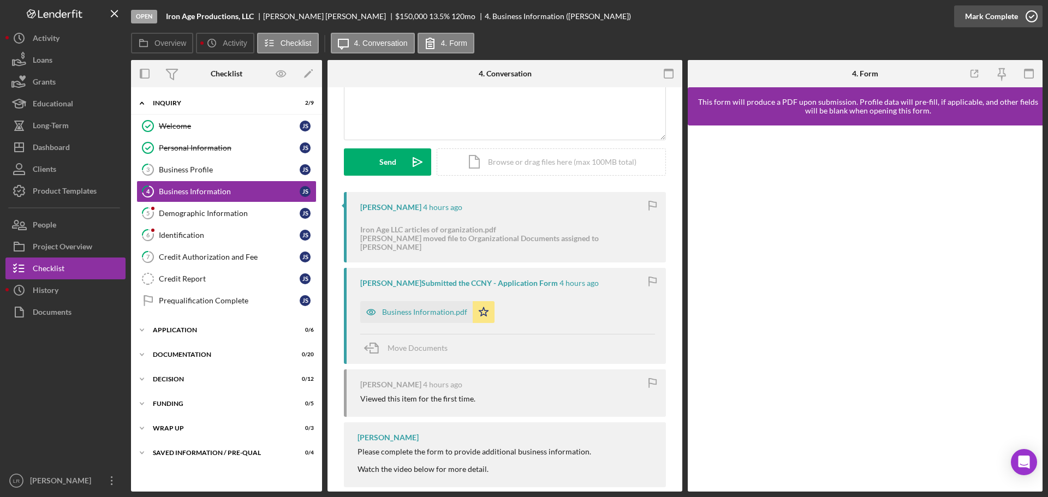
click at [1001, 17] on div "Mark Complete" at bounding box center [991, 16] width 53 height 22
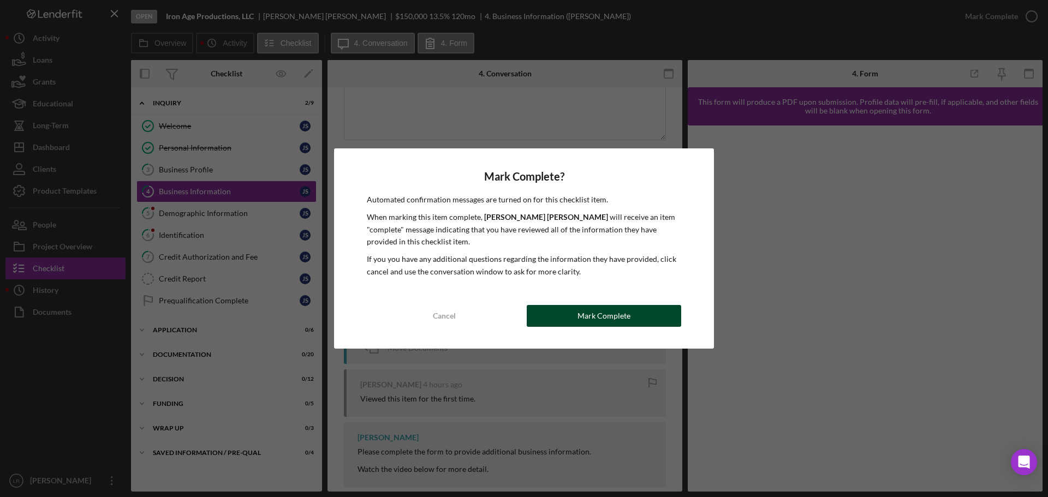
click at [633, 310] on button "Mark Complete" at bounding box center [604, 316] width 155 height 22
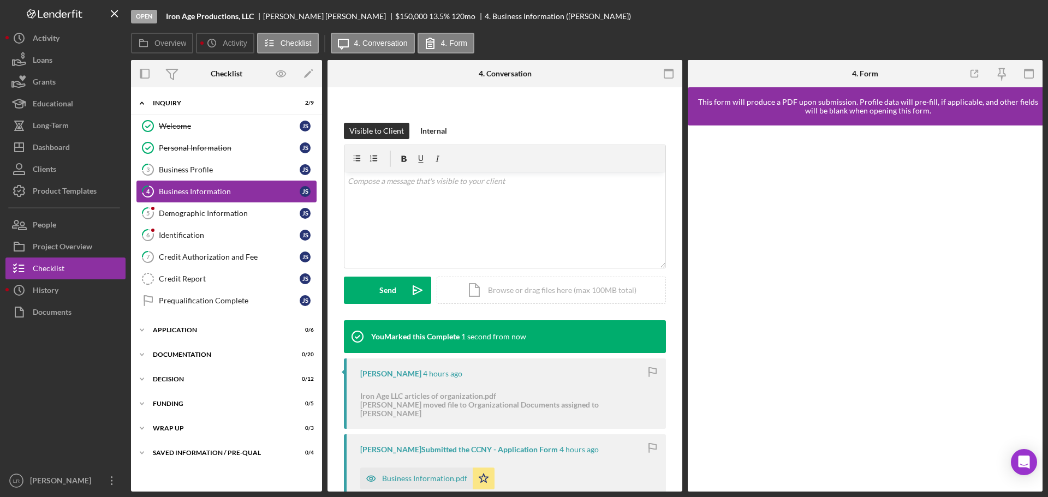
scroll to position [259, 0]
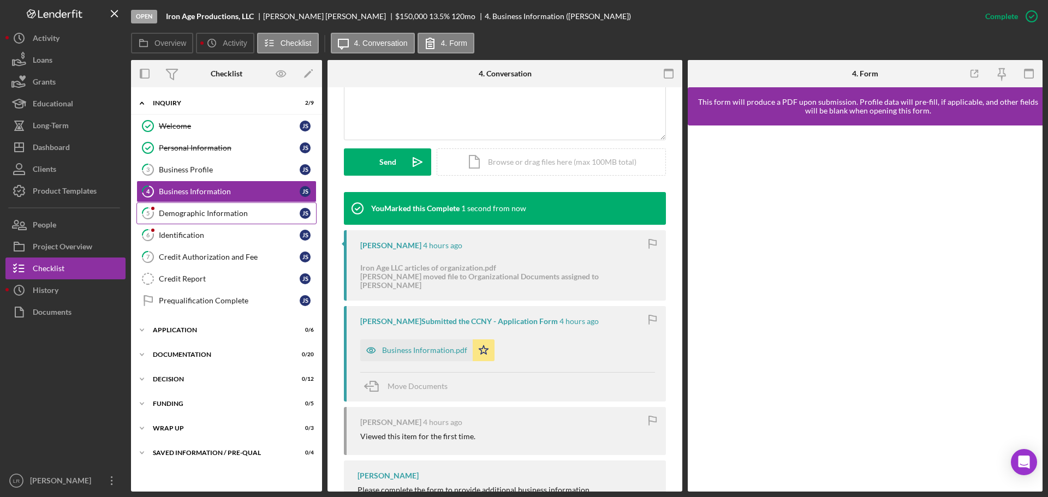
click at [198, 207] on link "5 Demographic Information J S" at bounding box center [227, 214] width 180 height 22
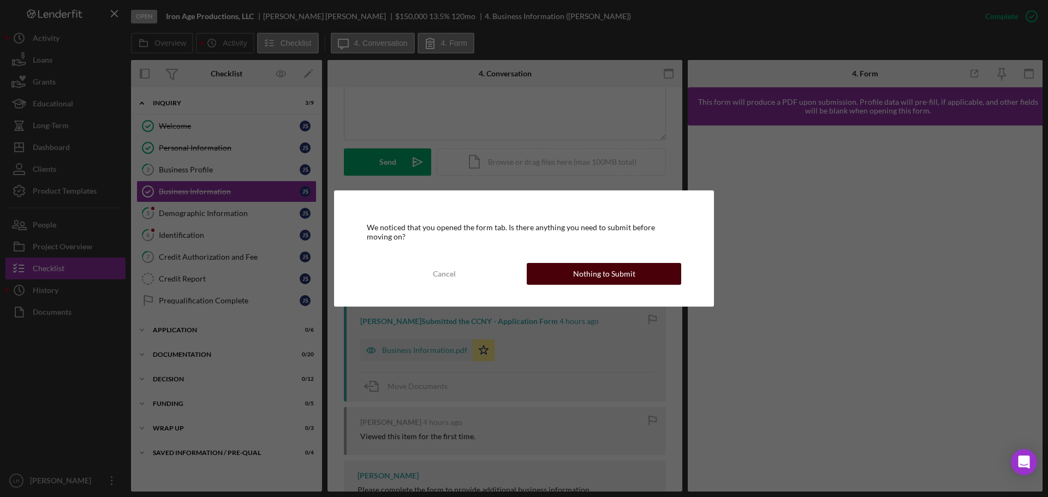
click at [653, 280] on button "Nothing to Submit" at bounding box center [604, 274] width 155 height 22
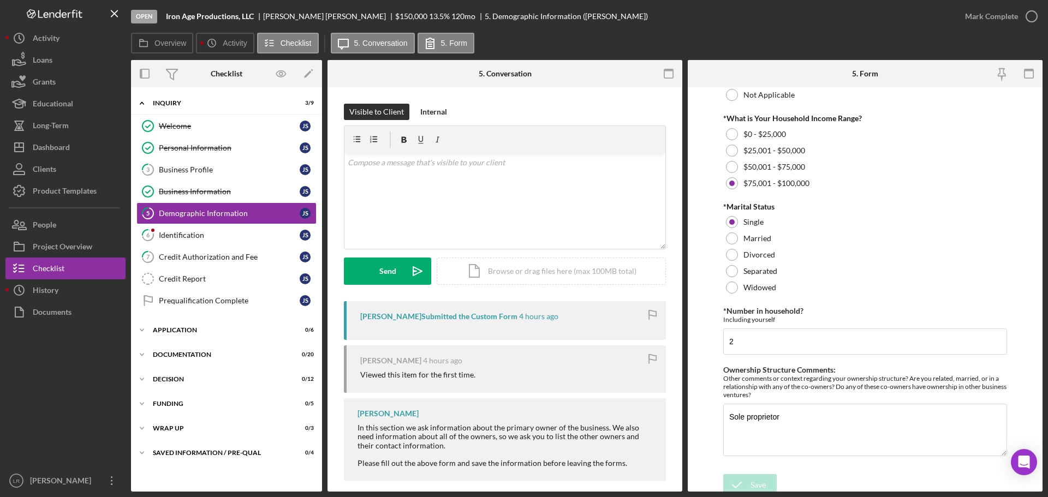
scroll to position [441, 0]
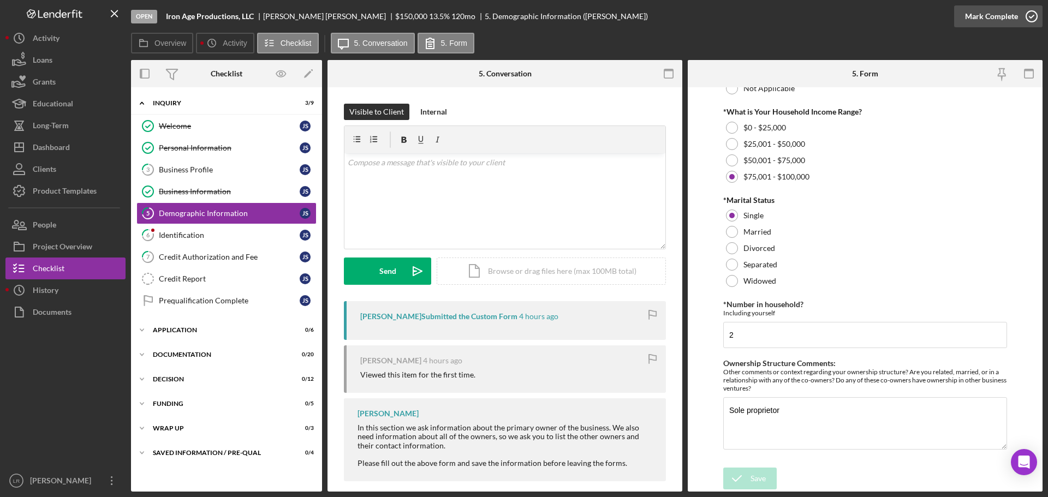
click at [982, 19] on div "Mark Complete" at bounding box center [991, 16] width 53 height 22
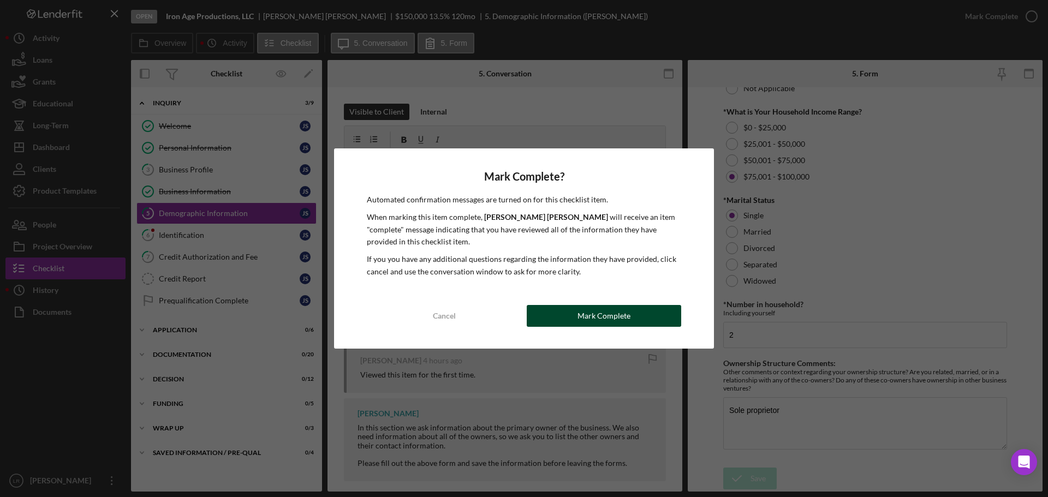
click at [634, 310] on button "Mark Complete" at bounding box center [604, 316] width 155 height 22
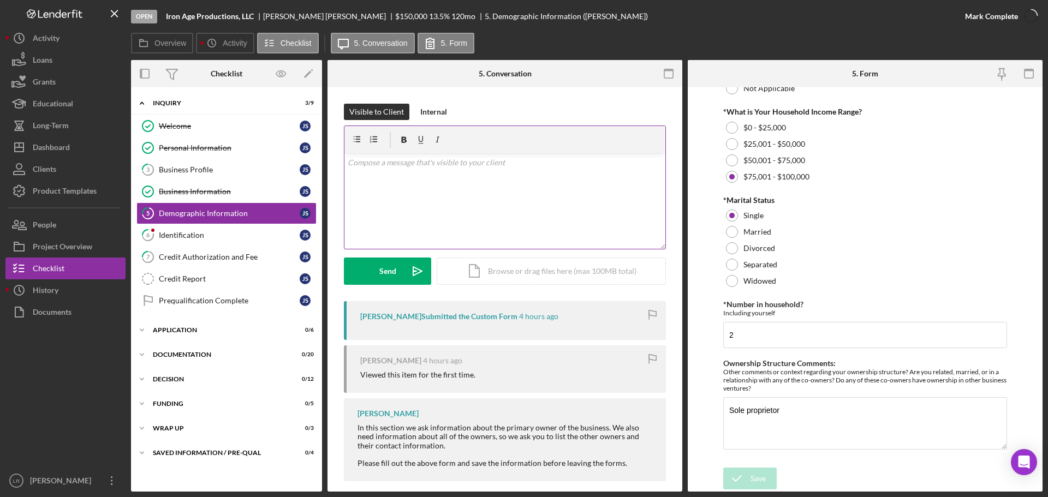
scroll to position [485, 0]
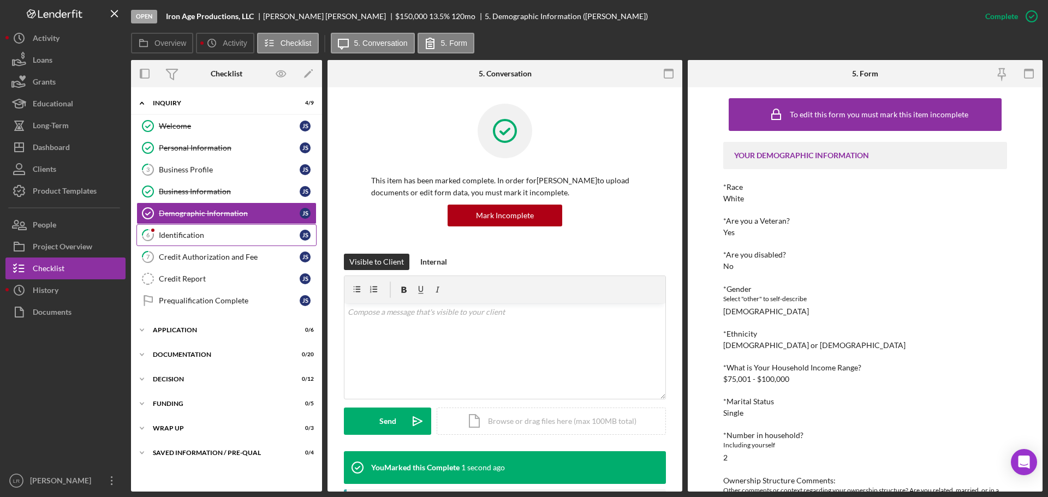
click at [197, 236] on div "Identification" at bounding box center [229, 235] width 141 height 9
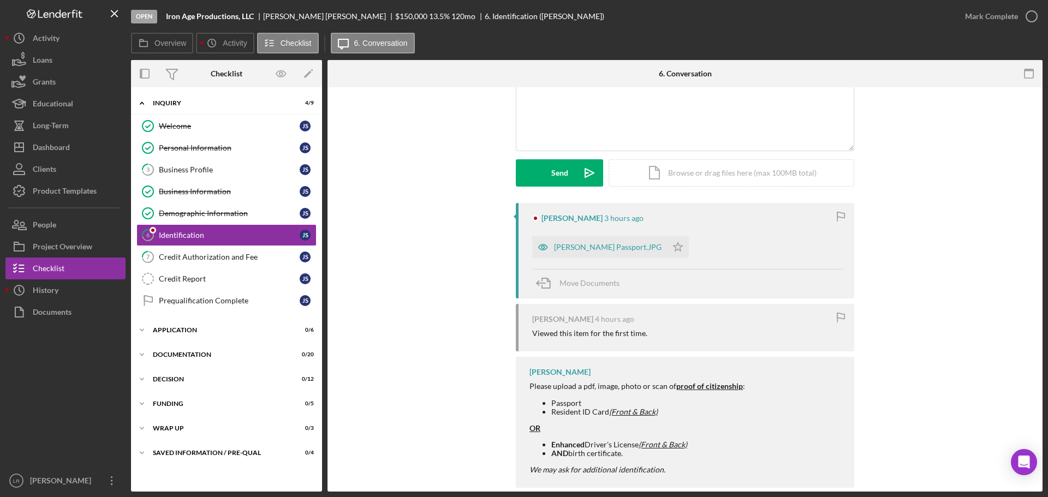
scroll to position [109, 0]
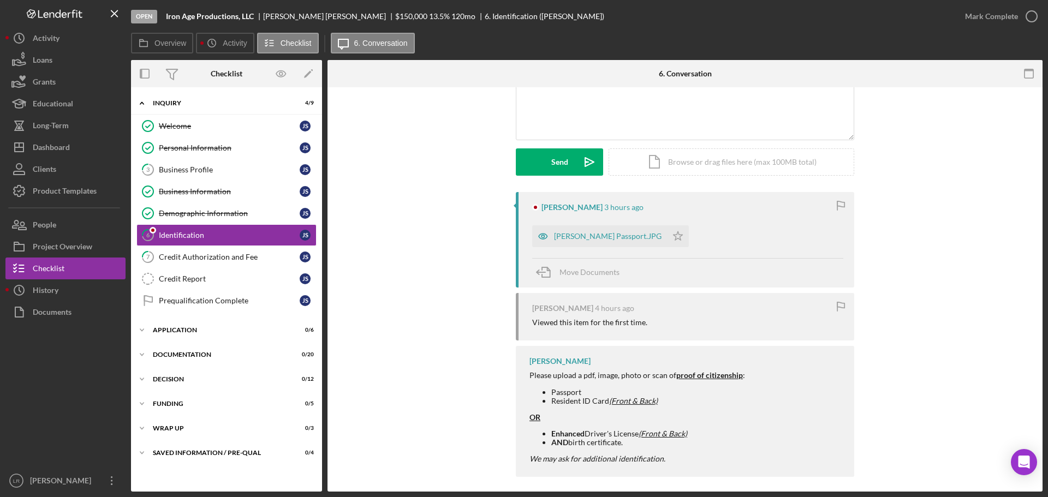
drag, startPoint x: 576, startPoint y: 238, endPoint x: 581, endPoint y: 234, distance: 7.0
click at [576, 238] on div "[PERSON_NAME] Passport.JPG" at bounding box center [608, 236] width 108 height 9
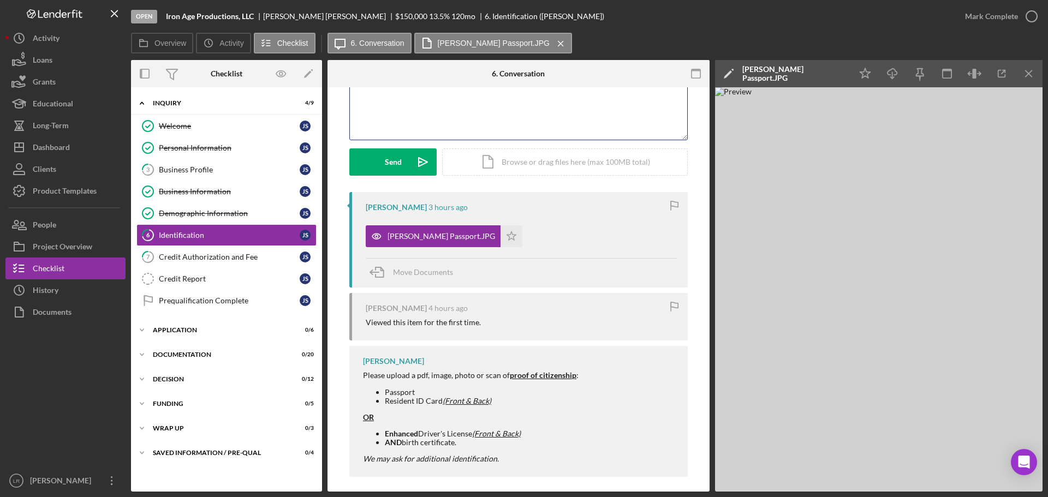
click at [546, 126] on div "v Color teal Color pink Remove color Add row above Add row below Add column bef…" at bounding box center [518, 92] width 337 height 96
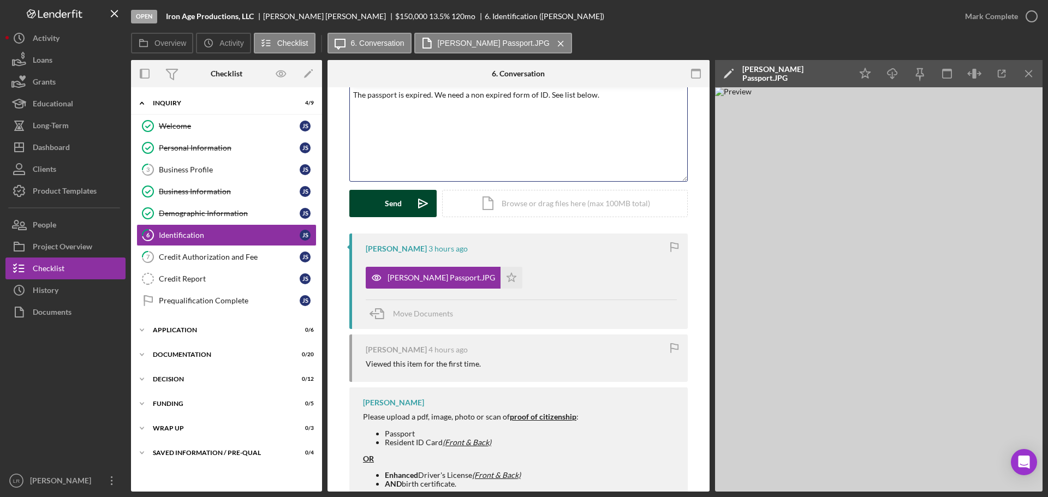
click at [387, 210] on div "Send" at bounding box center [393, 203] width 17 height 27
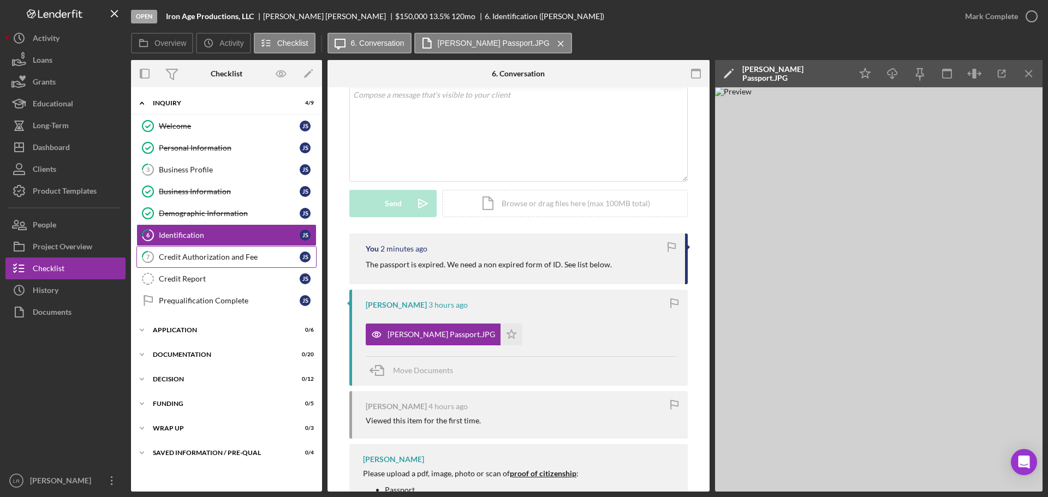
click at [238, 259] on div "Credit Authorization and Fee" at bounding box center [229, 257] width 141 height 9
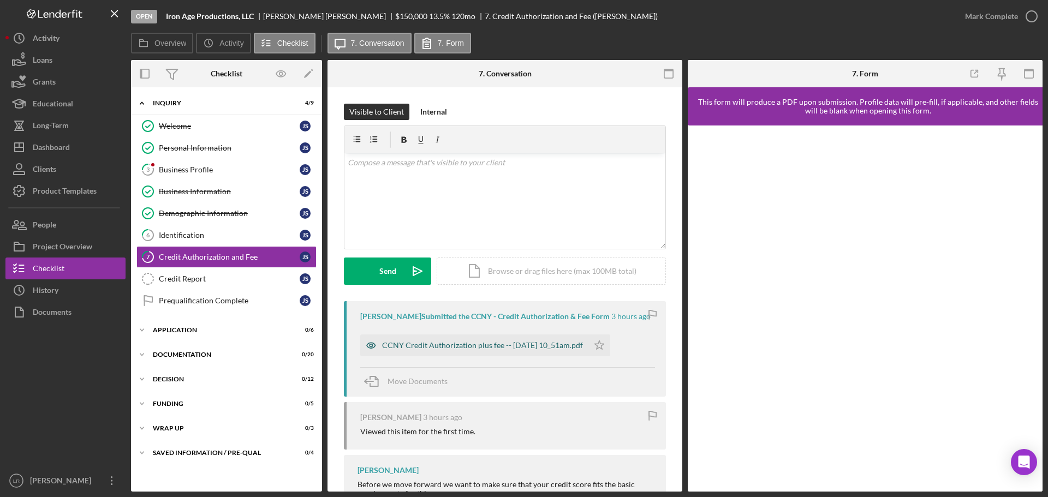
click at [523, 341] on div "CCNY Credit Authorization plus fee -- [DATE] 10_51am.pdf" at bounding box center [482, 345] width 201 height 9
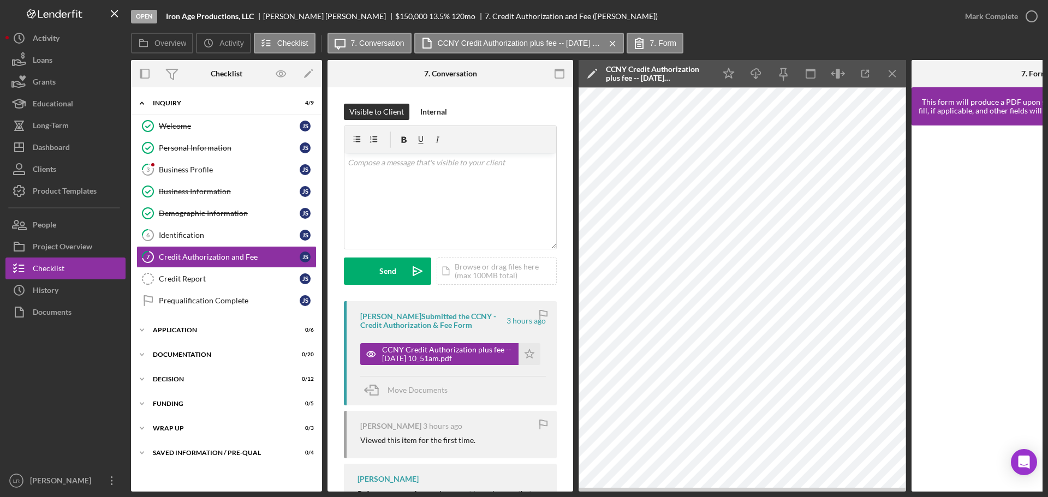
click at [590, 71] on icon "Icon/Edit" at bounding box center [592, 73] width 27 height 27
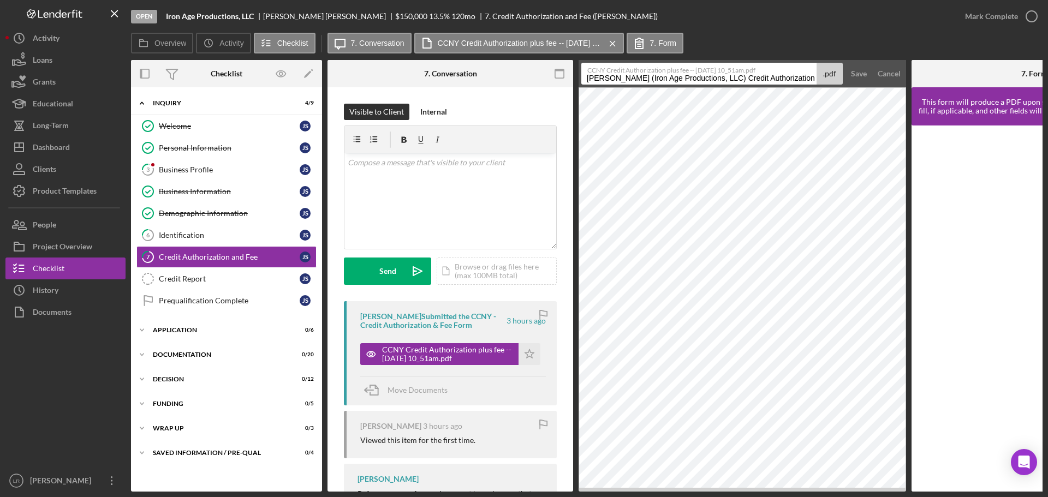
drag, startPoint x: 731, startPoint y: 78, endPoint x: 433, endPoint y: 80, distance: 298.1
click at [434, 80] on div "Overview Internal Workflow Stage Open Icon/Dropdown Arrow Archive (can unarchiv…" at bounding box center [587, 276] width 912 height 432
type input "Credit Authorization and Fee 20250923"
click at [855, 75] on div "Save" at bounding box center [859, 74] width 16 height 22
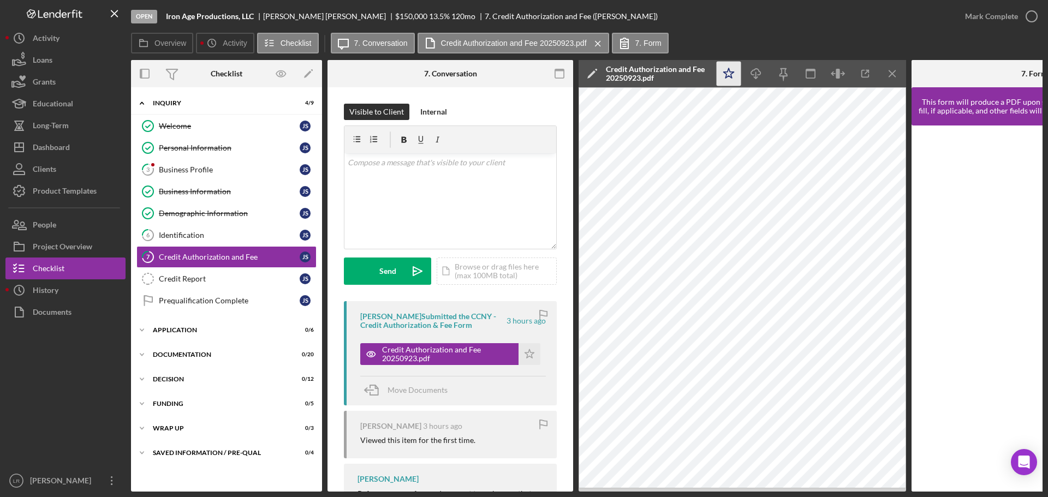
click at [726, 75] on icon "Icon/Star" at bounding box center [729, 74] width 25 height 25
click at [756, 75] on line "button" at bounding box center [756, 75] width 0 height 6
click at [1036, 16] on icon "button" at bounding box center [1031, 16] width 27 height 27
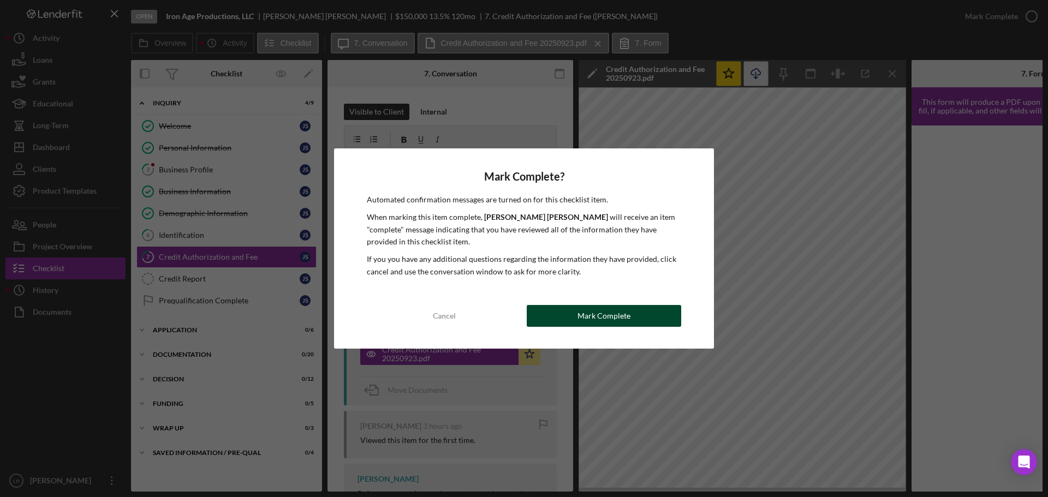
click at [603, 315] on div "Mark Complete" at bounding box center [604, 316] width 53 height 22
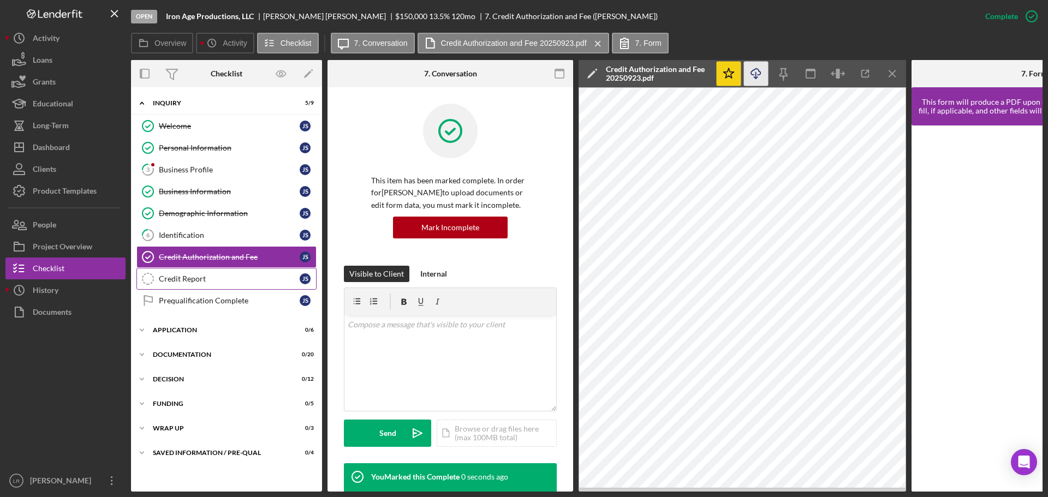
click at [175, 280] on div "Credit Report" at bounding box center [229, 279] width 141 height 9
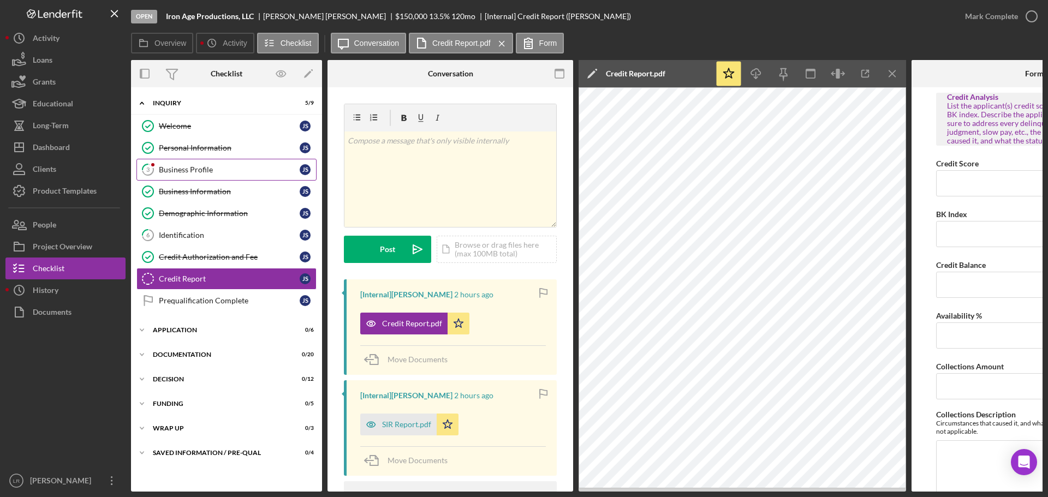
click at [200, 174] on div "Business Profile" at bounding box center [229, 169] width 141 height 9
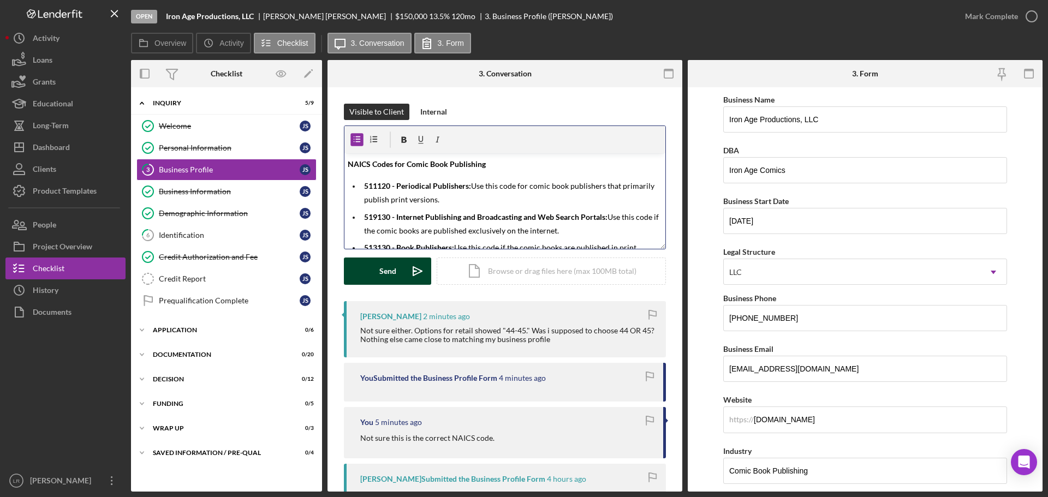
click at [385, 265] on div "Send" at bounding box center [387, 271] width 17 height 27
